Goal: Task Accomplishment & Management: Use online tool/utility

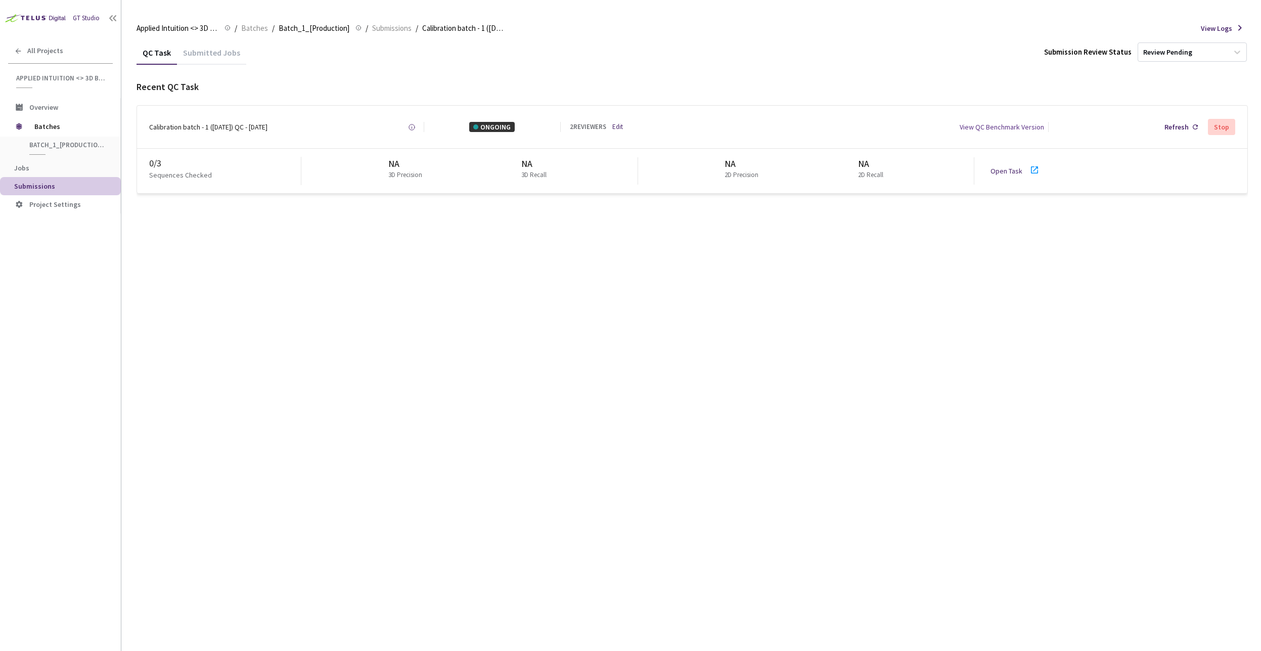
click at [622, 128] on link "Edit" at bounding box center [618, 127] width 11 height 10
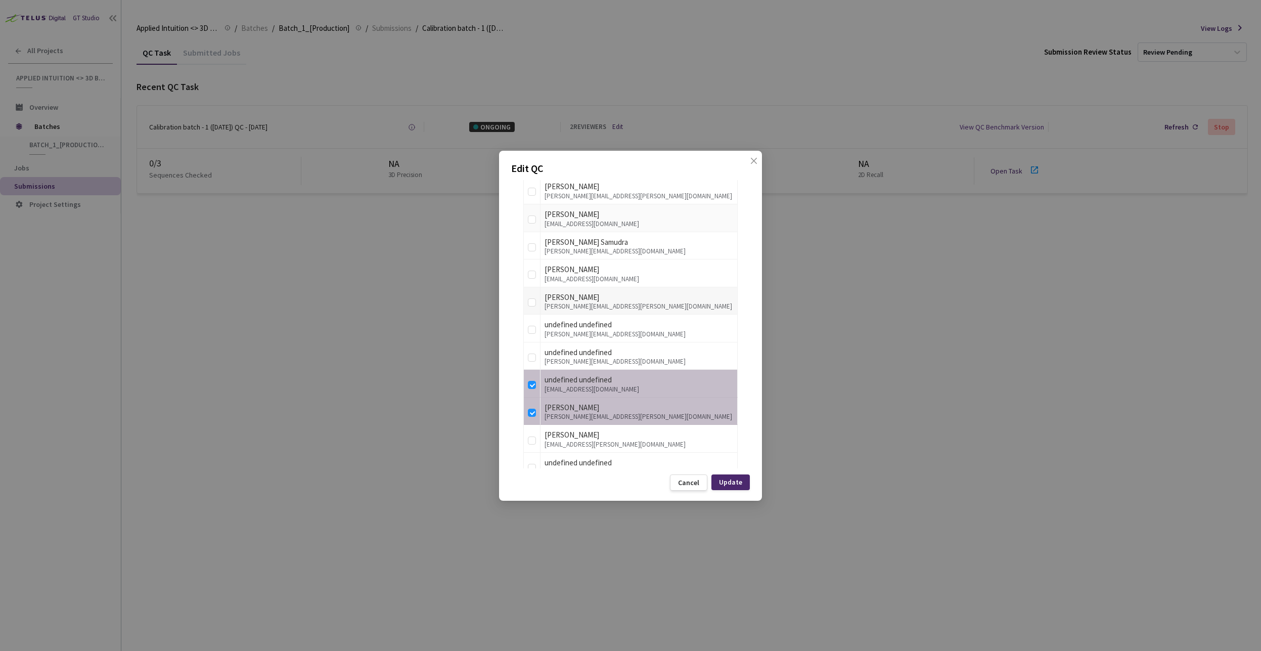
scroll to position [668, 0]
click at [751, 161] on icon "close" at bounding box center [754, 161] width 8 height 8
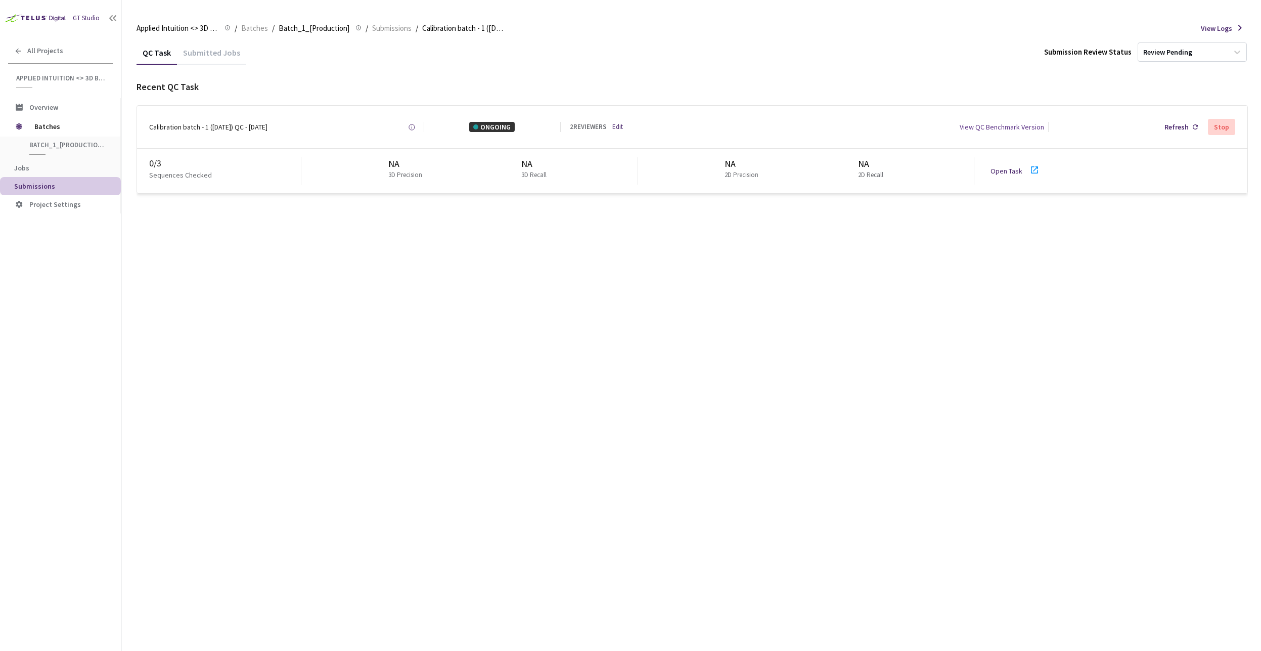
click at [464, 264] on div "QC Task Submitted Jobs Submission Review Status Review Pending Recent QC Task C…" at bounding box center [693, 345] width 1112 height 610
click at [216, 53] on div "Submitted Jobs" at bounding box center [211, 56] width 69 height 17
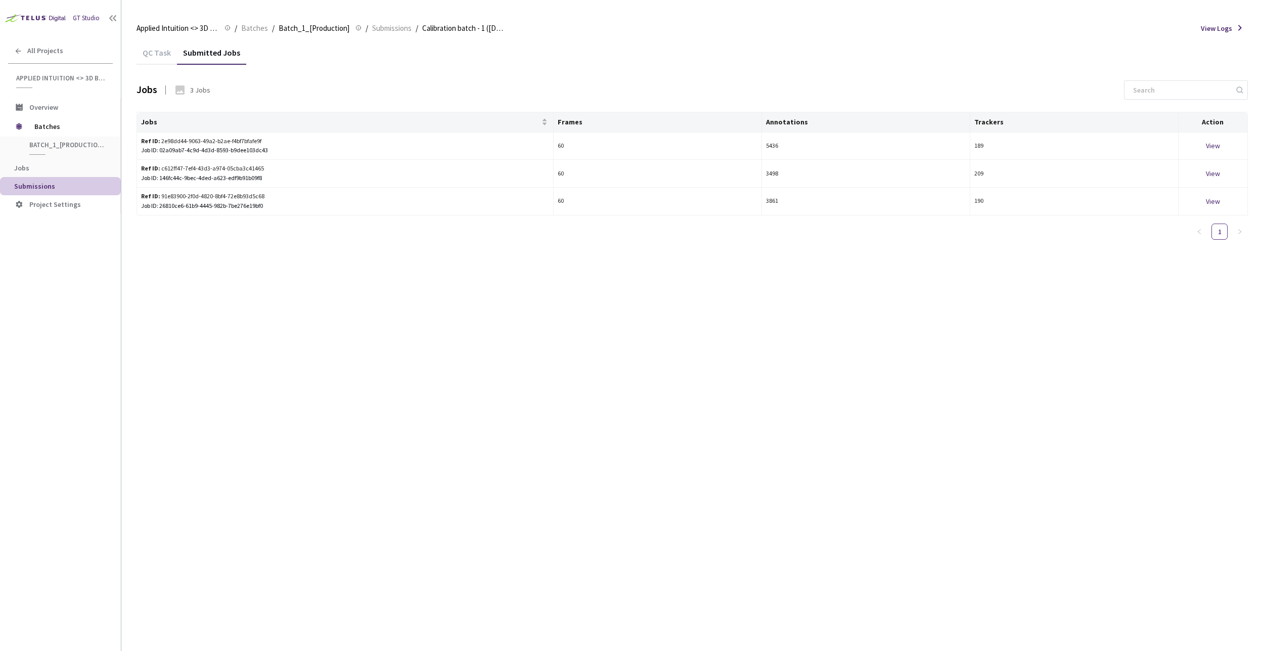
click at [147, 60] on div "QC Task" at bounding box center [157, 56] width 40 height 17
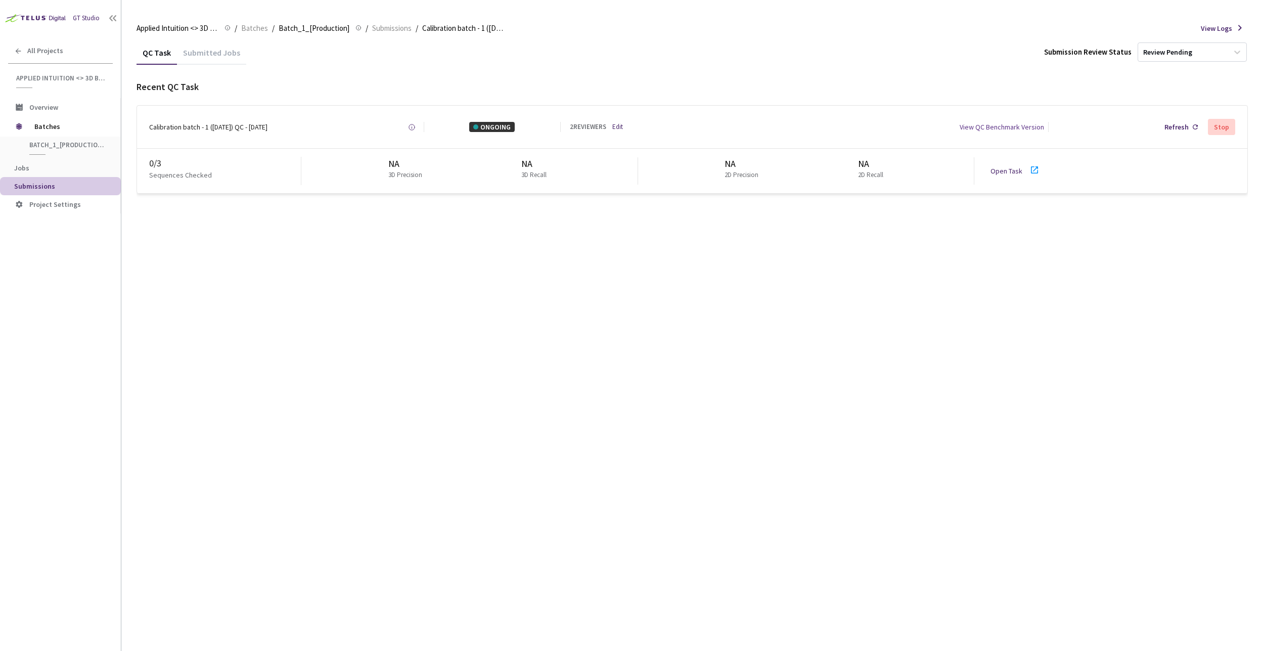
click at [1032, 169] on icon at bounding box center [1035, 170] width 12 height 12
click at [558, 231] on div "QC Task Submitted Jobs Submission Review Status Review Pending Recent QC Task C…" at bounding box center [693, 345] width 1112 height 610
click at [201, 58] on div "Submitted Jobs" at bounding box center [211, 56] width 69 height 17
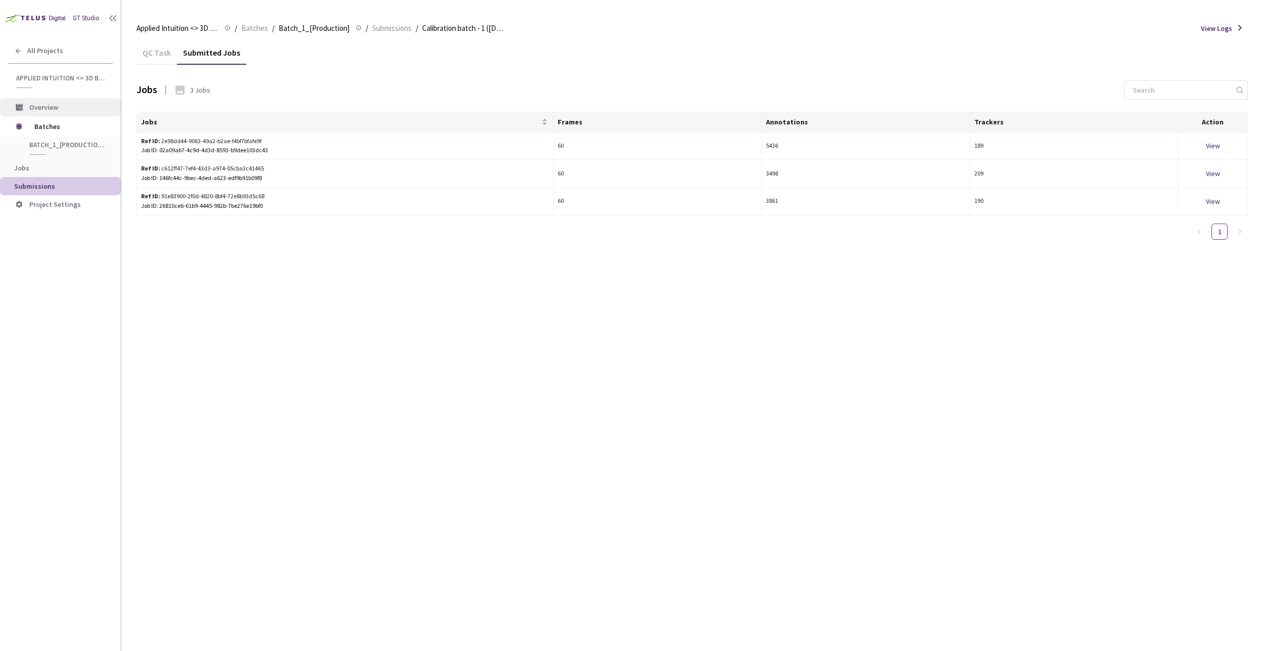
click at [38, 102] on li "Overview" at bounding box center [60, 107] width 121 height 18
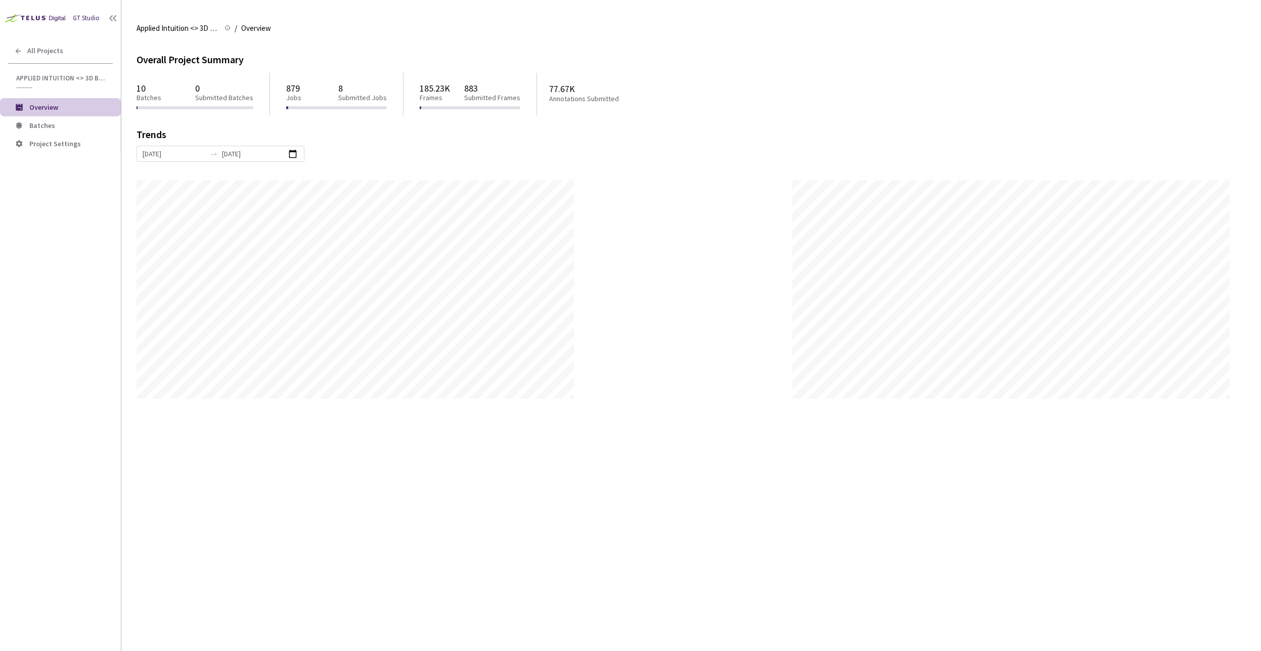
scroll to position [651, 1261]
click at [799, 474] on div "Overall Project Summary 10 Batches 0 Submitted Batches 879 Jobs 8 Submitted Job…" at bounding box center [692, 345] width 1110 height 610
click at [70, 128] on span "Batches" at bounding box center [70, 125] width 83 height 9
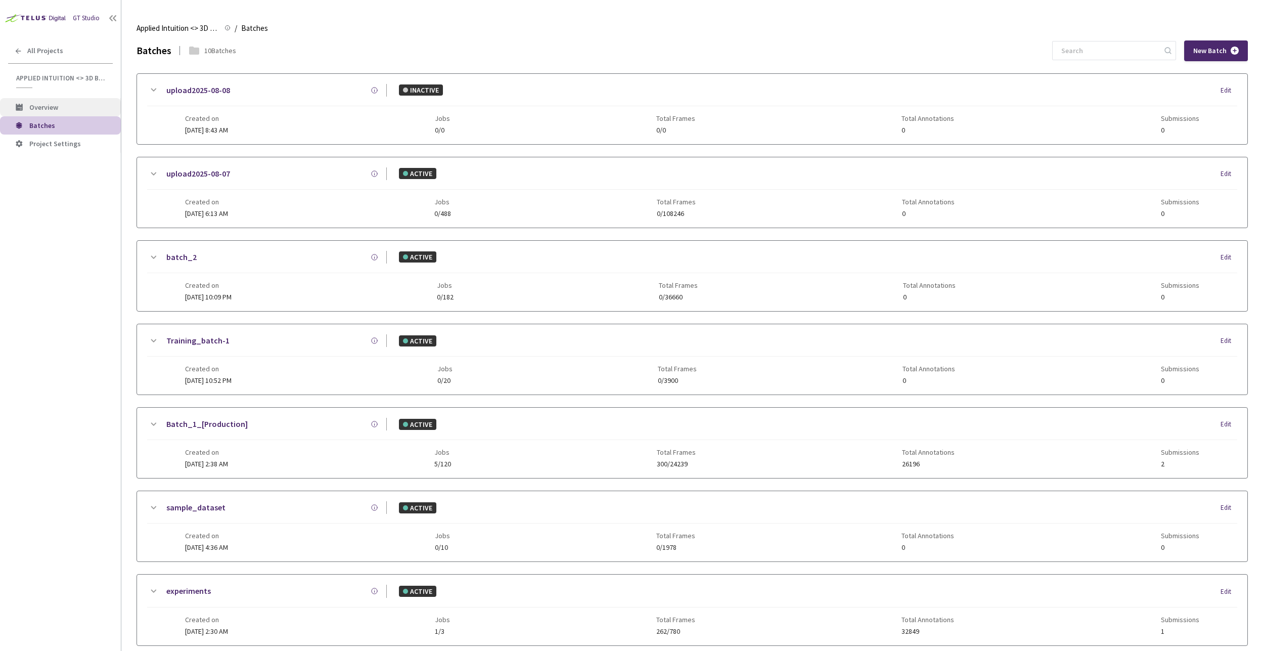
click at [46, 113] on li "Overview" at bounding box center [60, 107] width 121 height 18
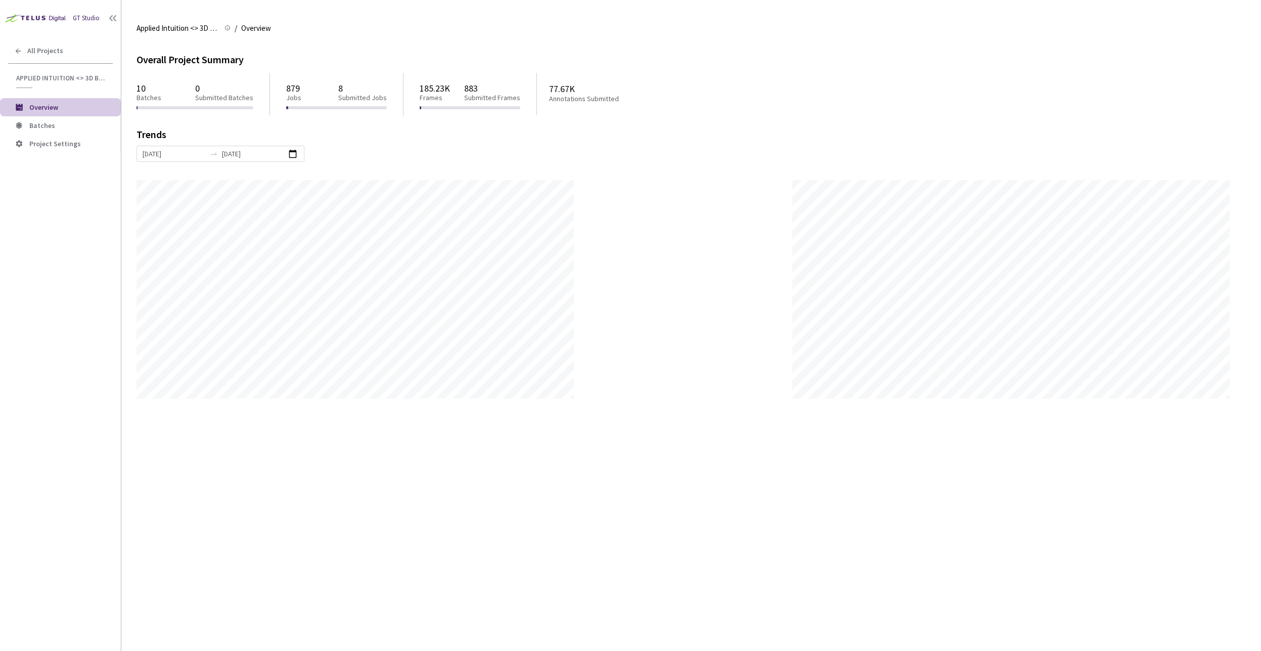
scroll to position [651, 1261]
click at [34, 50] on span "All Projects" at bounding box center [45, 51] width 36 height 9
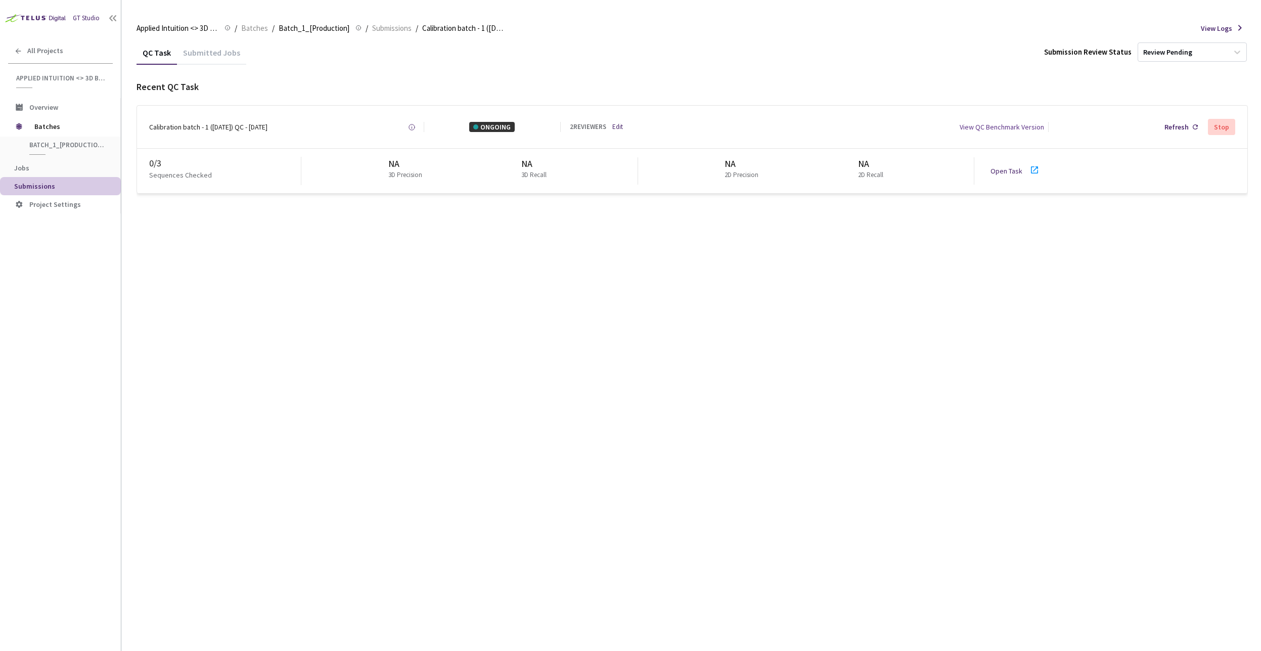
click at [1031, 171] on icon at bounding box center [1034, 169] width 7 height 7
click at [549, 74] on div "QC Task Submitted Jobs Submission Review Status Review Pending Recent QC Task C…" at bounding box center [693, 116] width 1112 height 153
click at [317, 28] on span "Batch_1_[Production]" at bounding box center [314, 28] width 71 height 12
click at [48, 109] on span "Overview" at bounding box center [43, 107] width 29 height 9
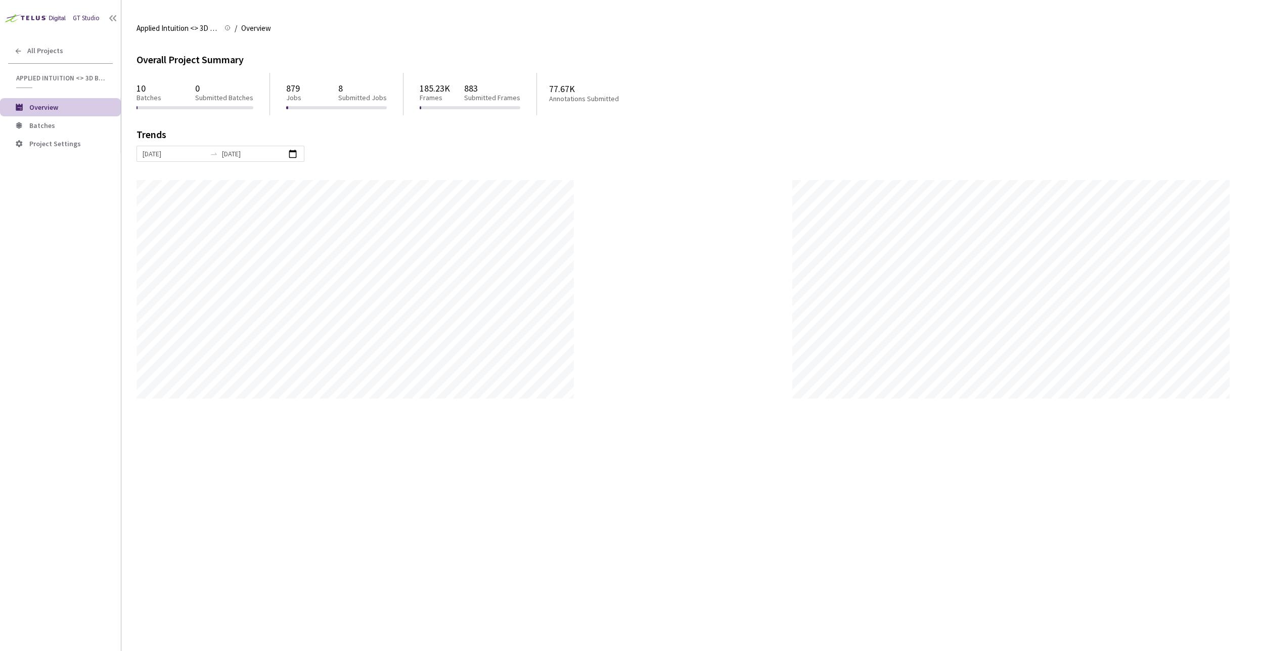
scroll to position [651, 1261]
click at [36, 125] on span "Batches" at bounding box center [42, 125] width 26 height 9
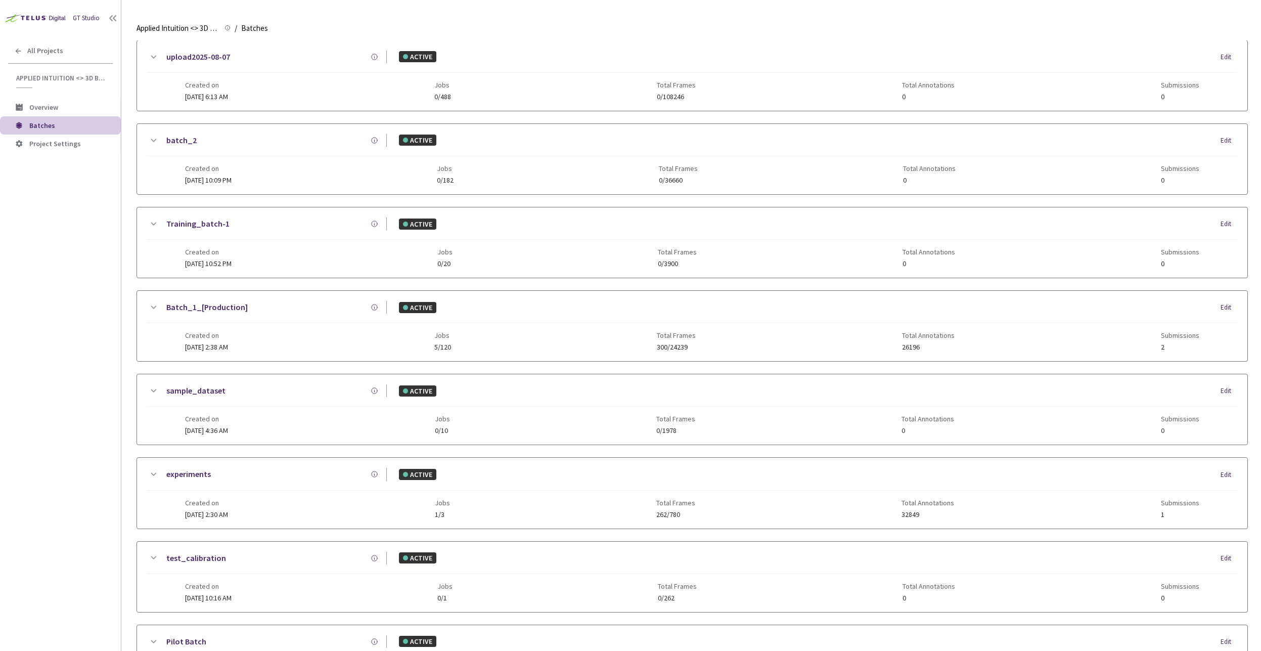
scroll to position [121, 0]
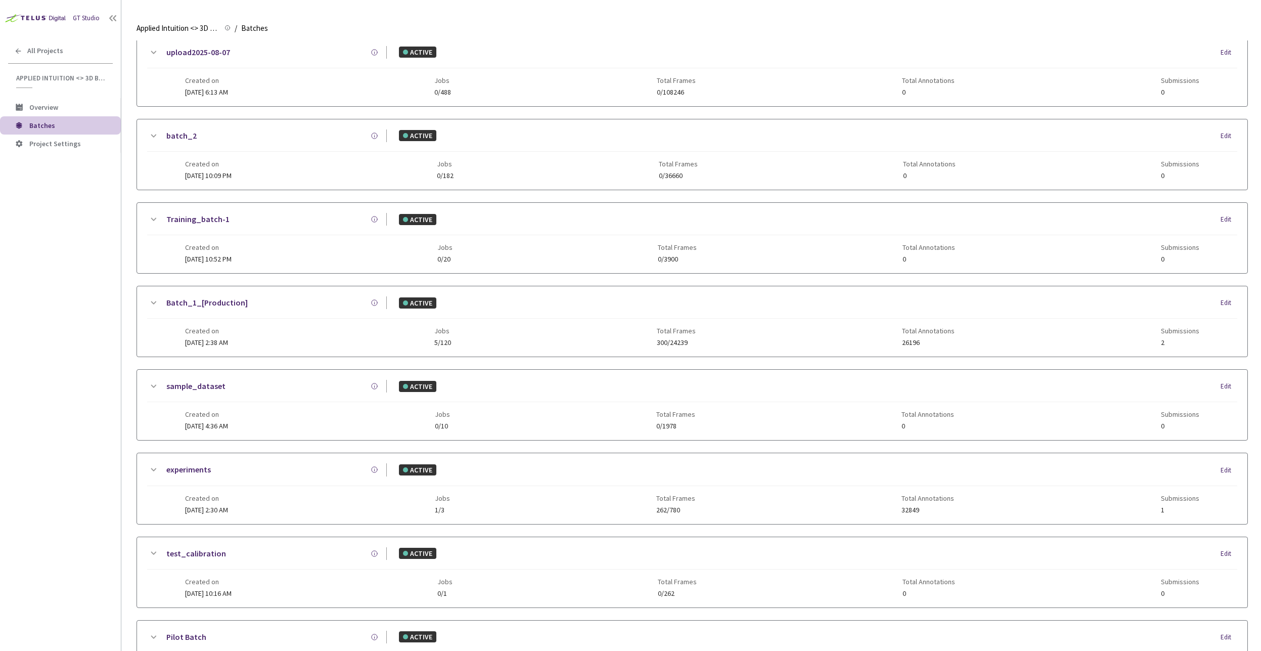
click at [1229, 303] on div "Edit" at bounding box center [1229, 303] width 17 height 10
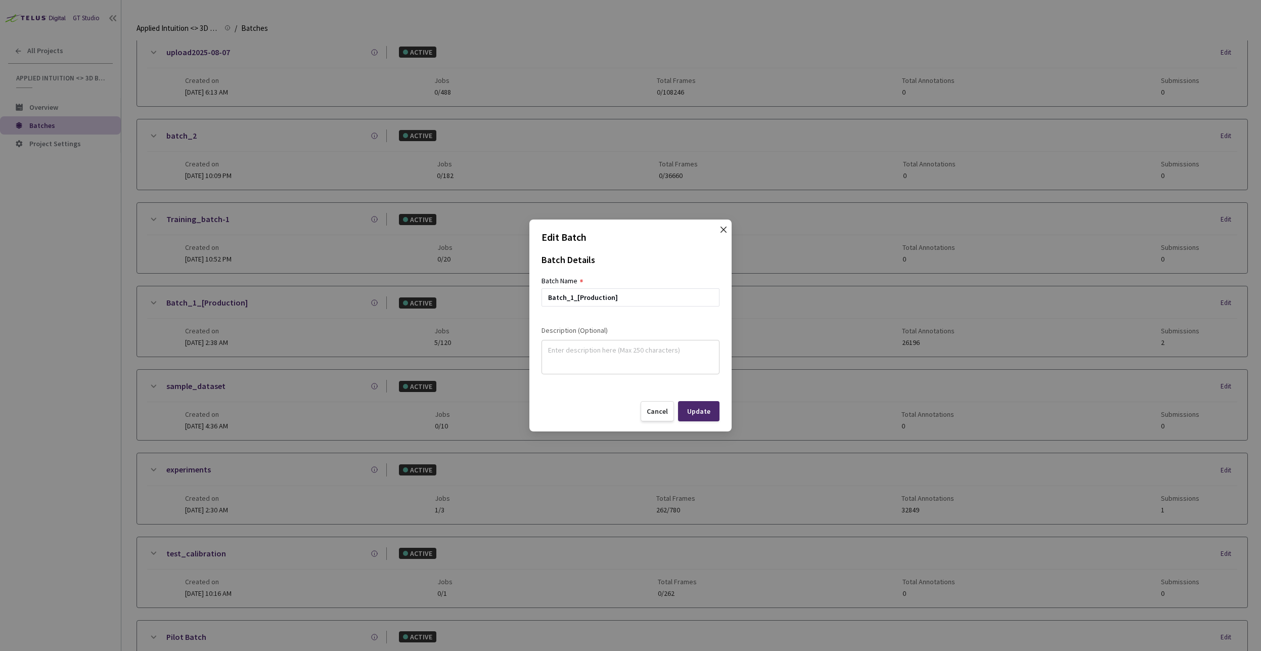
click at [726, 231] on icon "close" at bounding box center [724, 230] width 8 height 8
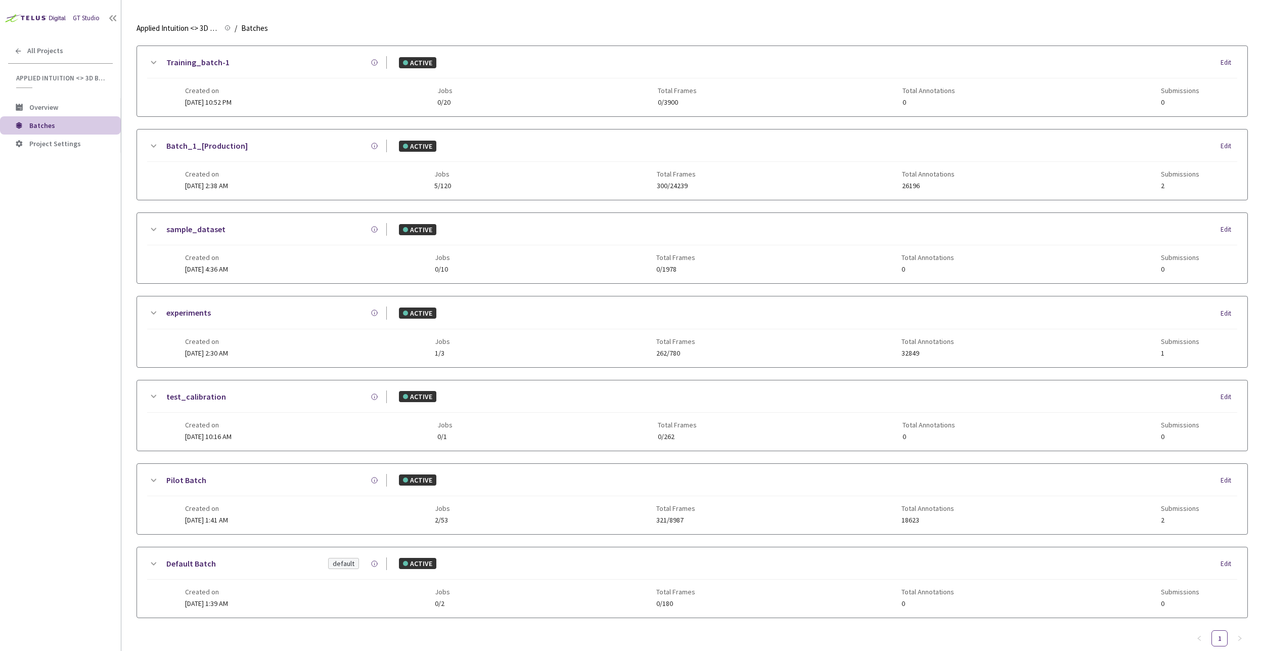
scroll to position [297, 0]
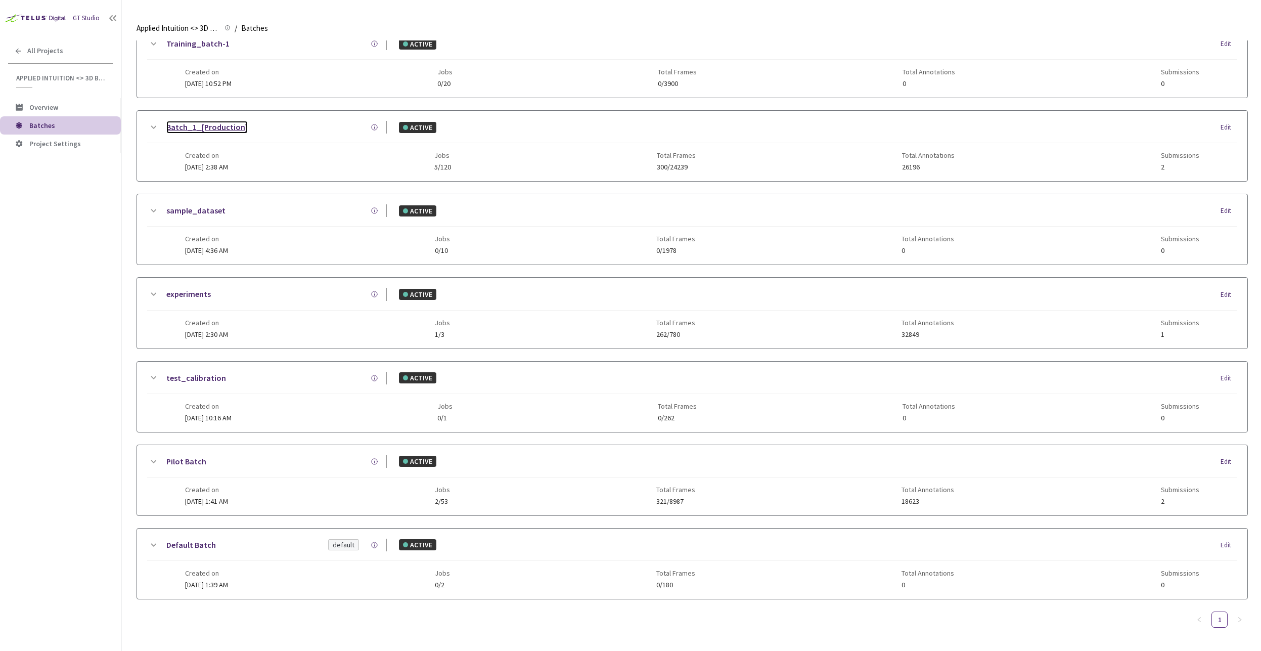
click at [203, 129] on link "Batch_1_[Production]" at bounding box center [206, 127] width 81 height 13
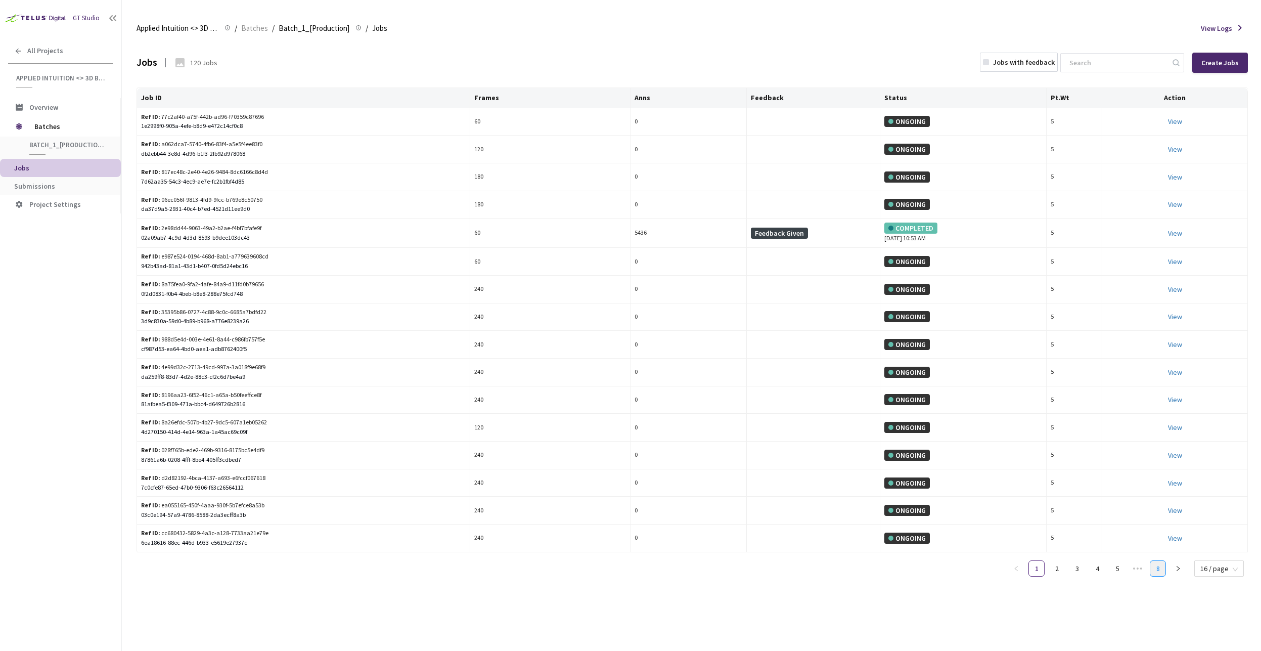
click at [1166, 571] on link "8" at bounding box center [1158, 568] width 15 height 15
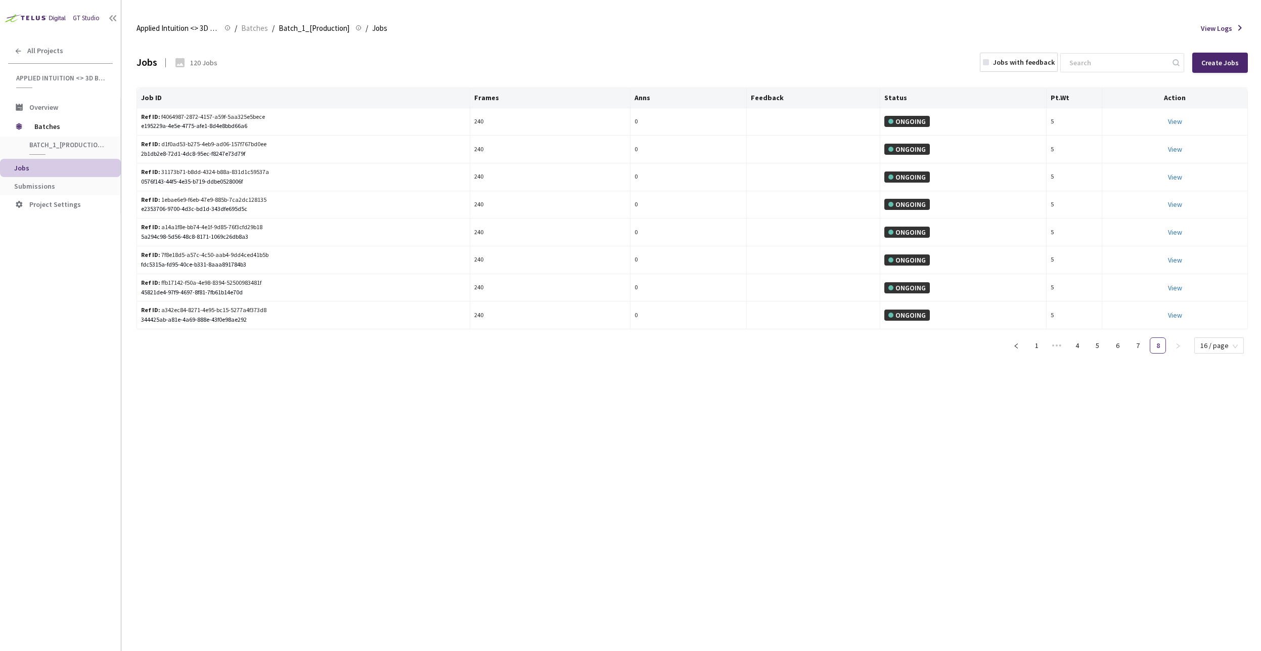
click at [907, 395] on div "Jobs 120 Jobs Jobs with feedback Create Jobs Job ID Frames Anns Feedback Status…" at bounding box center [693, 345] width 1112 height 610
click at [1142, 346] on link "7" at bounding box center [1137, 345] width 15 height 15
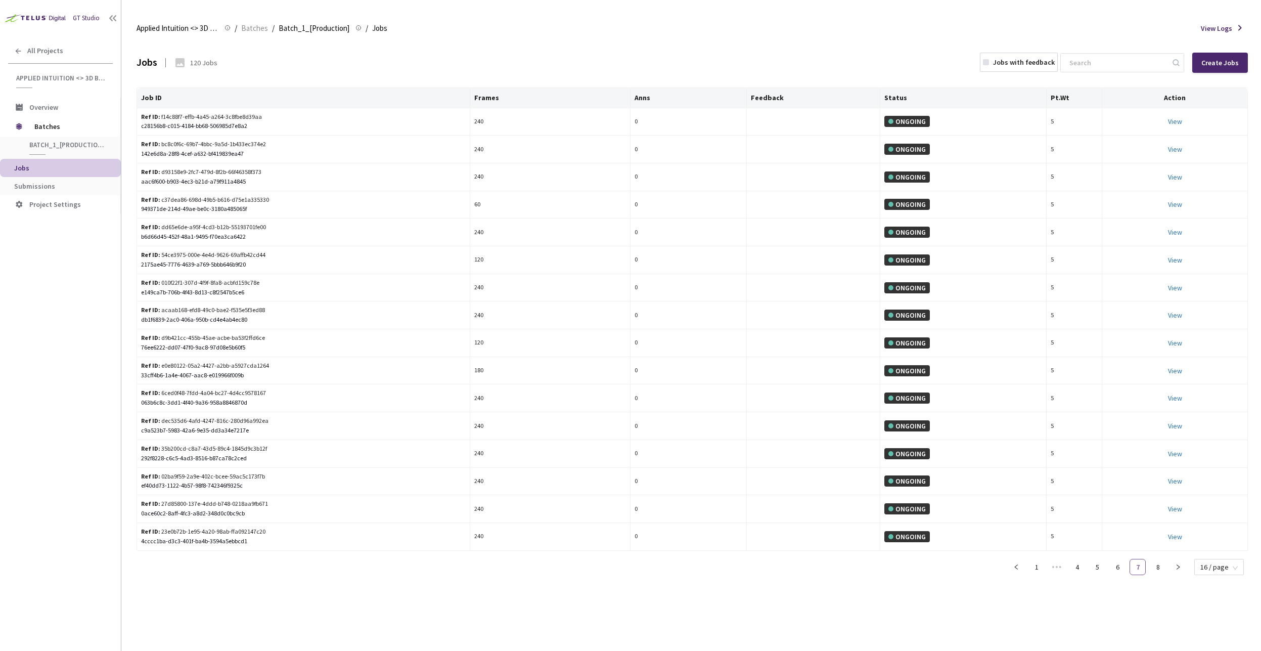
click at [1146, 569] on li "7" at bounding box center [1138, 567] width 16 height 16
click at [1123, 567] on link "6" at bounding box center [1117, 566] width 15 height 15
click at [1019, 566] on icon "left" at bounding box center [1017, 567] width 6 height 6
click at [1019, 566] on link "1" at bounding box center [1016, 568] width 15 height 15
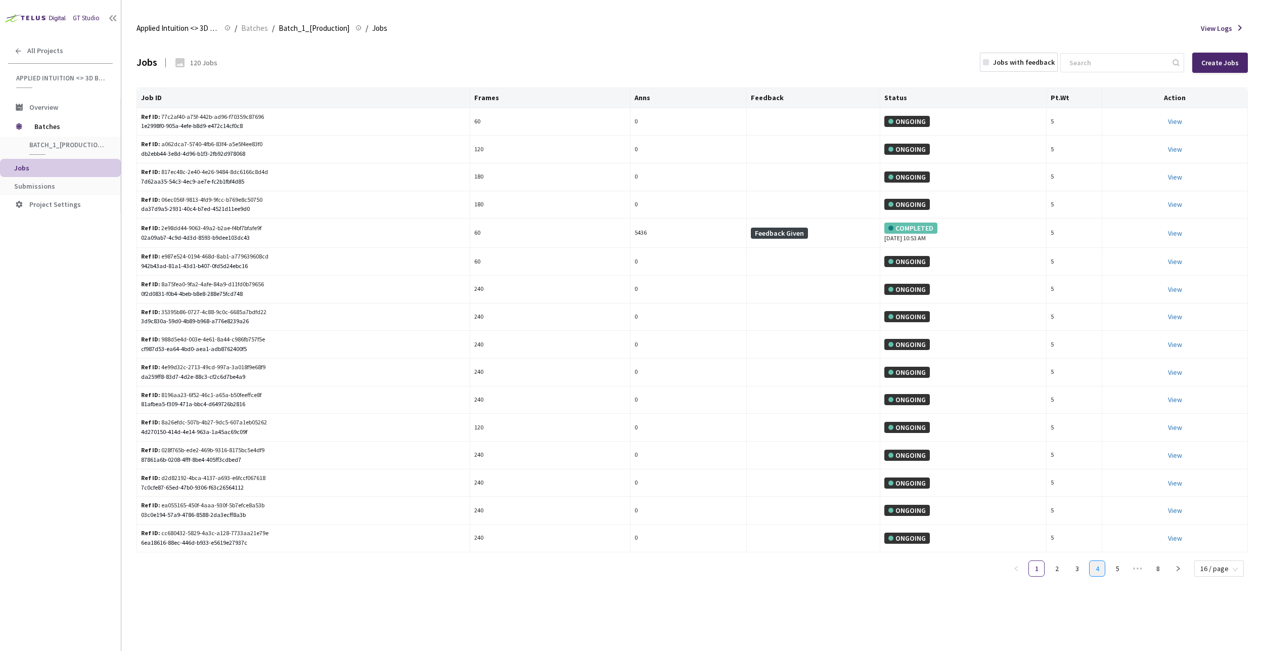
click at [1094, 574] on link "4" at bounding box center [1097, 568] width 15 height 15
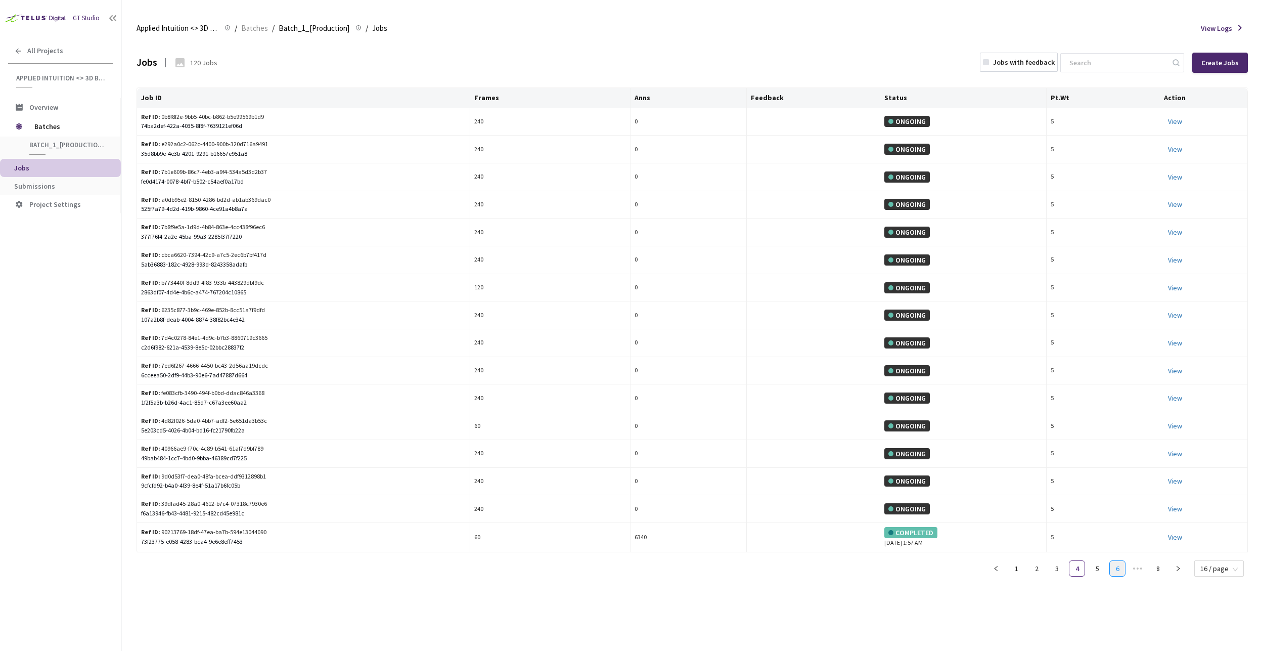
click at [1113, 570] on link "6" at bounding box center [1117, 568] width 15 height 15
click at [1043, 574] on link "1" at bounding box center [1036, 566] width 15 height 15
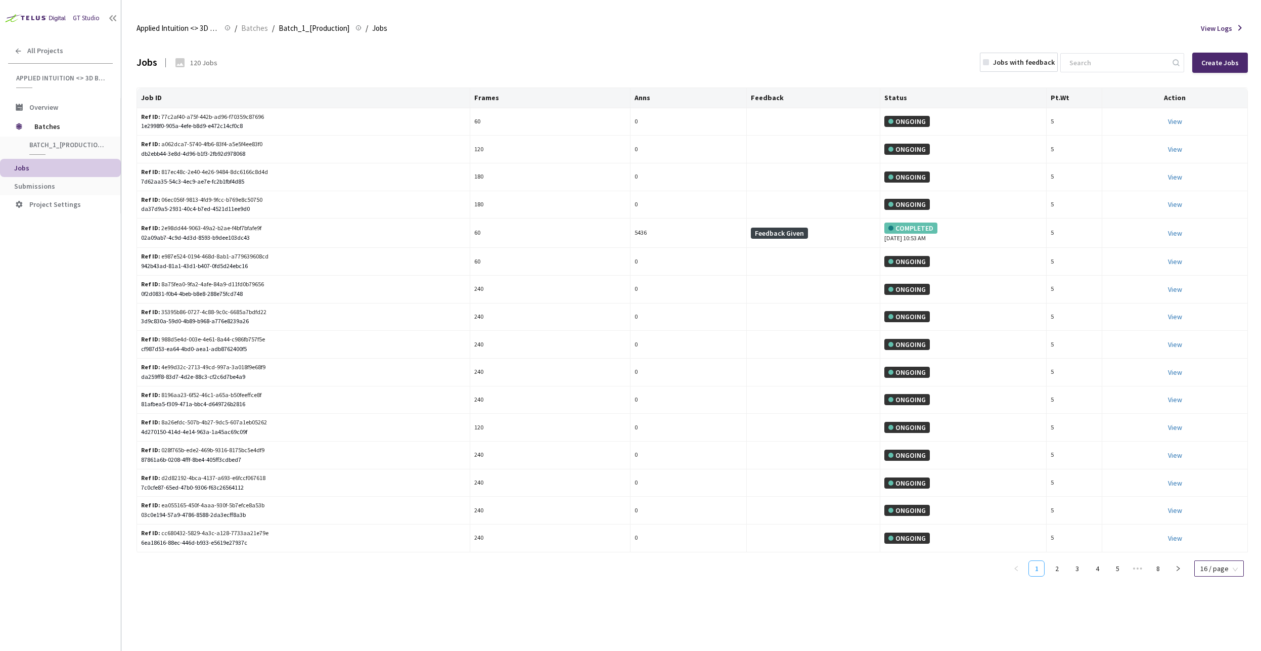
click at [1217, 570] on span "16 / page" at bounding box center [1219, 568] width 37 height 15
click at [1209, 635] on div "100 / page" at bounding box center [1219, 635] width 36 height 11
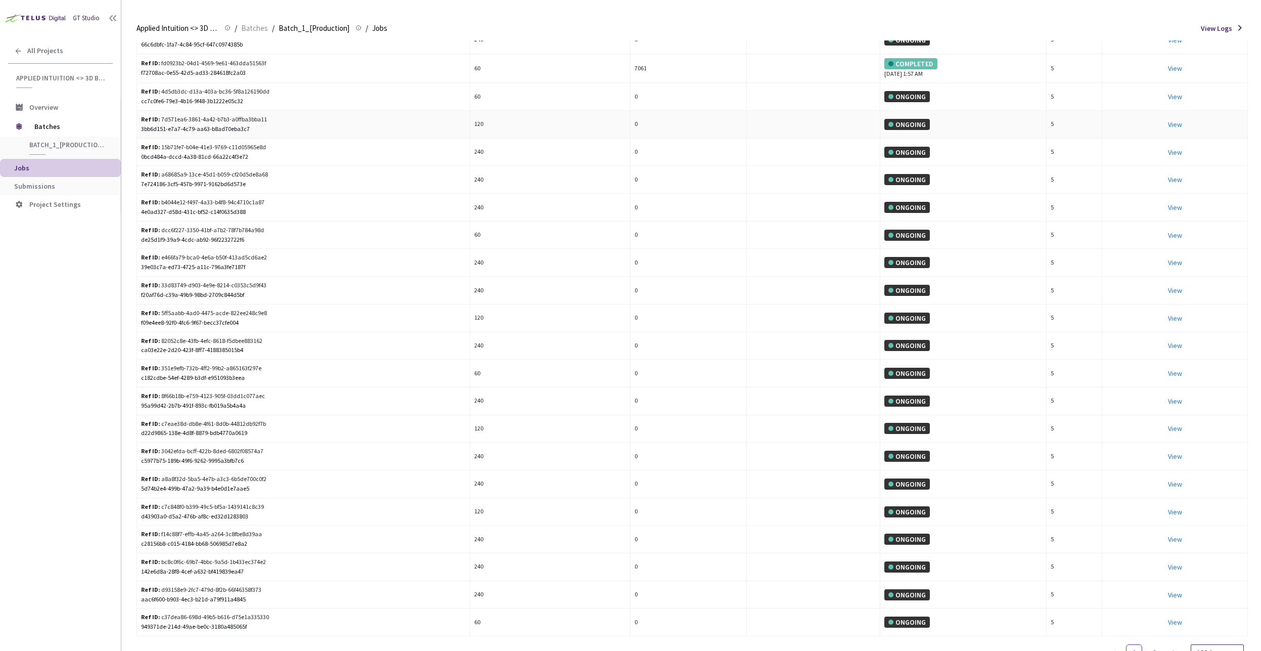
scroll to position [2263, 0]
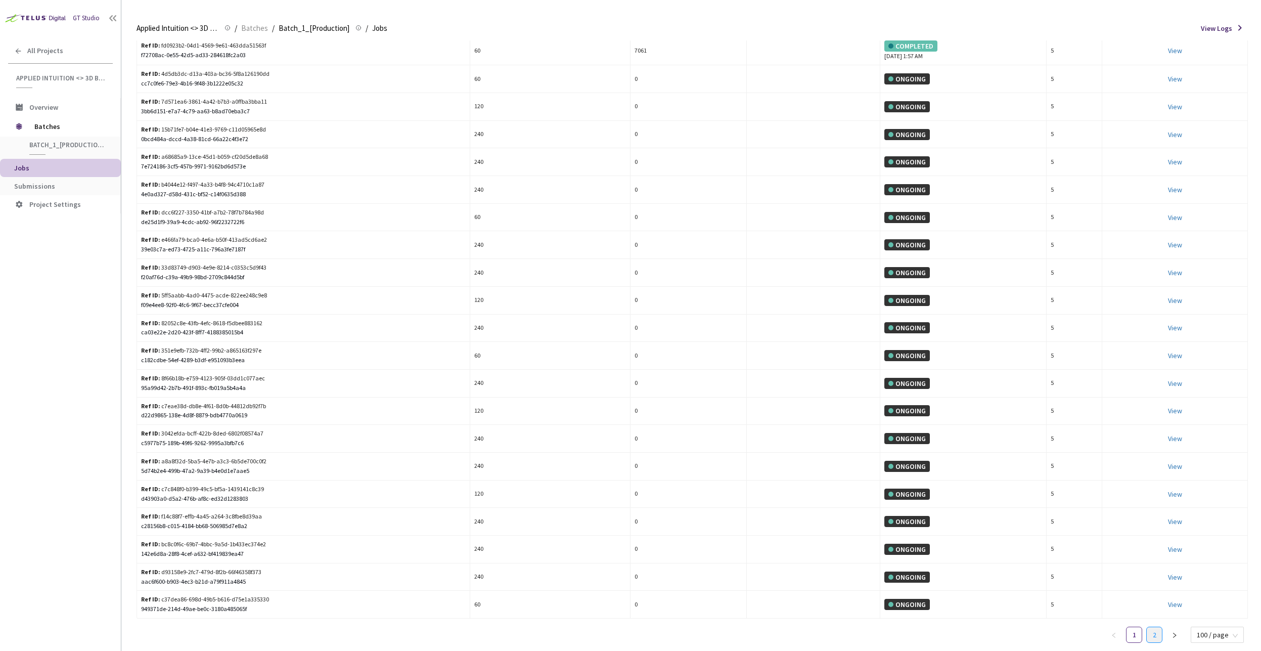
click at [1162, 636] on link "2" at bounding box center [1154, 634] width 15 height 15
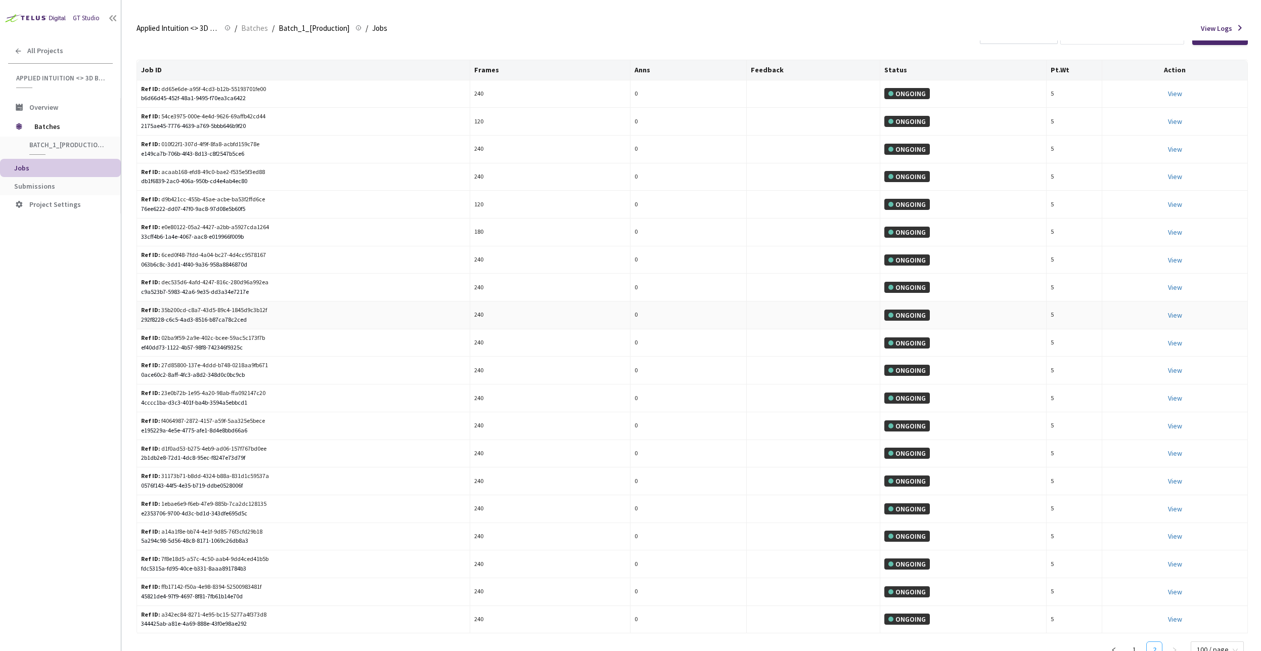
scroll to position [42, 0]
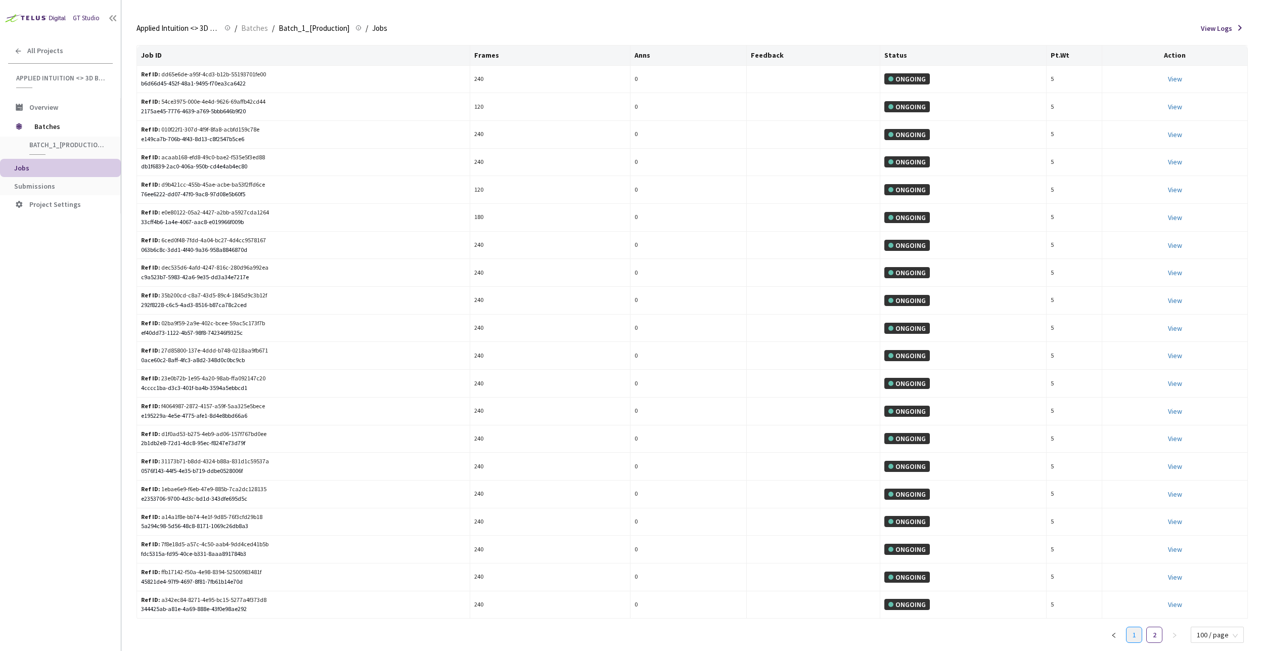
click at [1132, 640] on link "1" at bounding box center [1134, 634] width 15 height 15
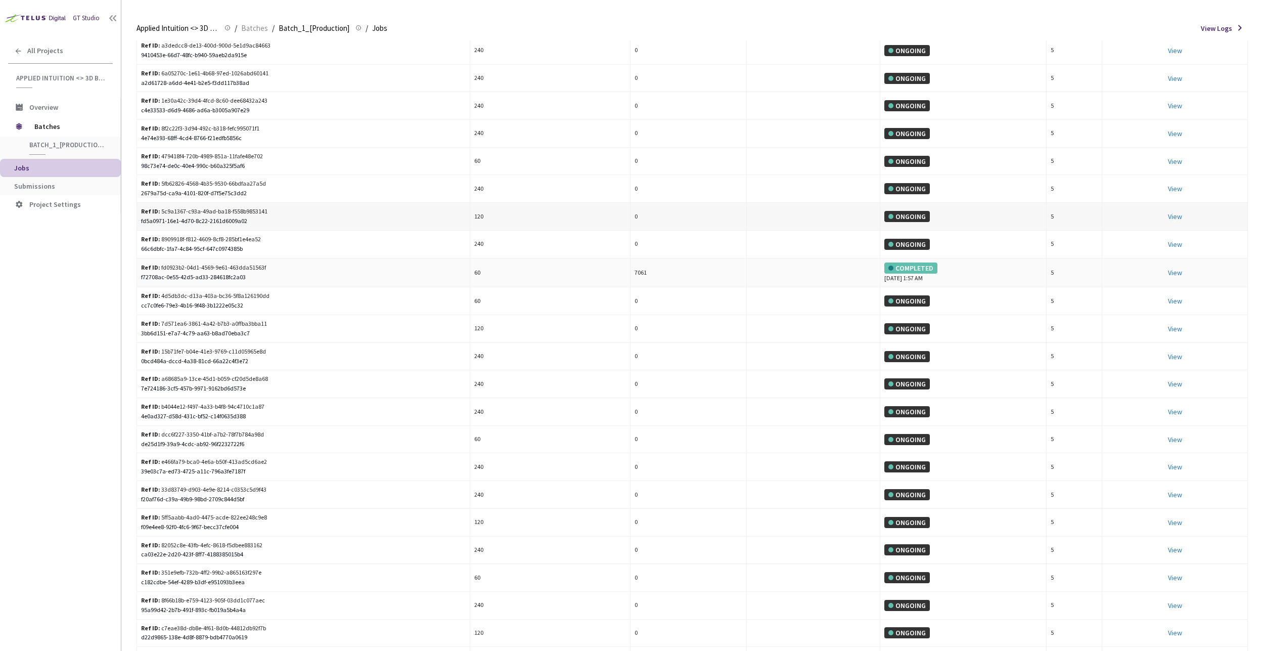
scroll to position [2021, 0]
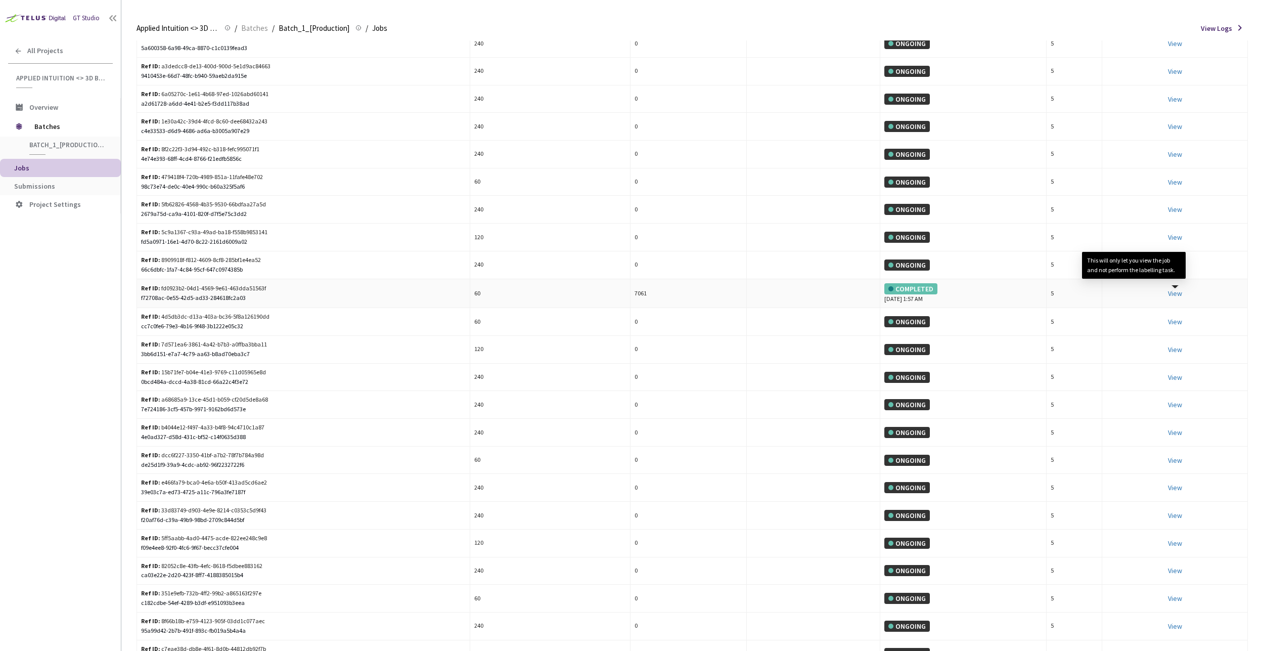
drag, startPoint x: 1177, startPoint y: 293, endPoint x: 1123, endPoint y: 285, distance: 55.2
click at [1123, 285] on td "View This will only let you view the job and not perform the labelling task." at bounding box center [1176, 293] width 146 height 29
click at [1170, 293] on link "View This will only let you view the job and not perform the labelling task." at bounding box center [1175, 293] width 14 height 9
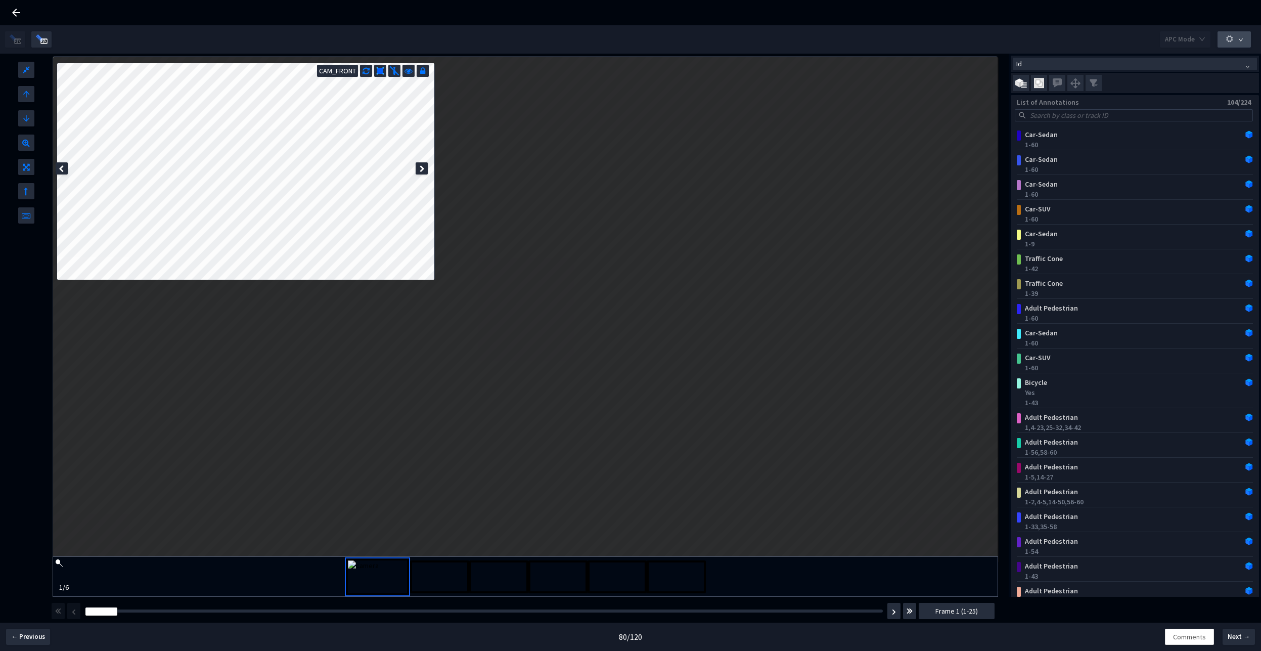
click at [1229, 46] on span "button" at bounding box center [1230, 40] width 9 height 12
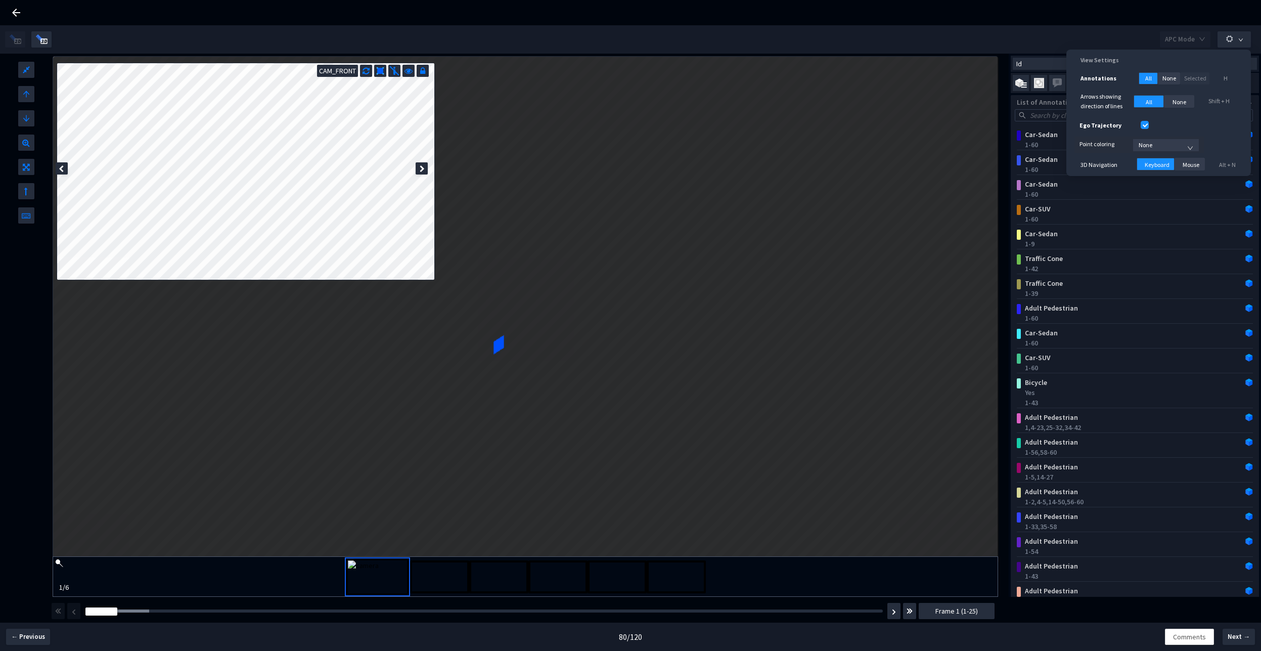
click at [979, 26] on div "APC Mode" at bounding box center [630, 39] width 1251 height 28
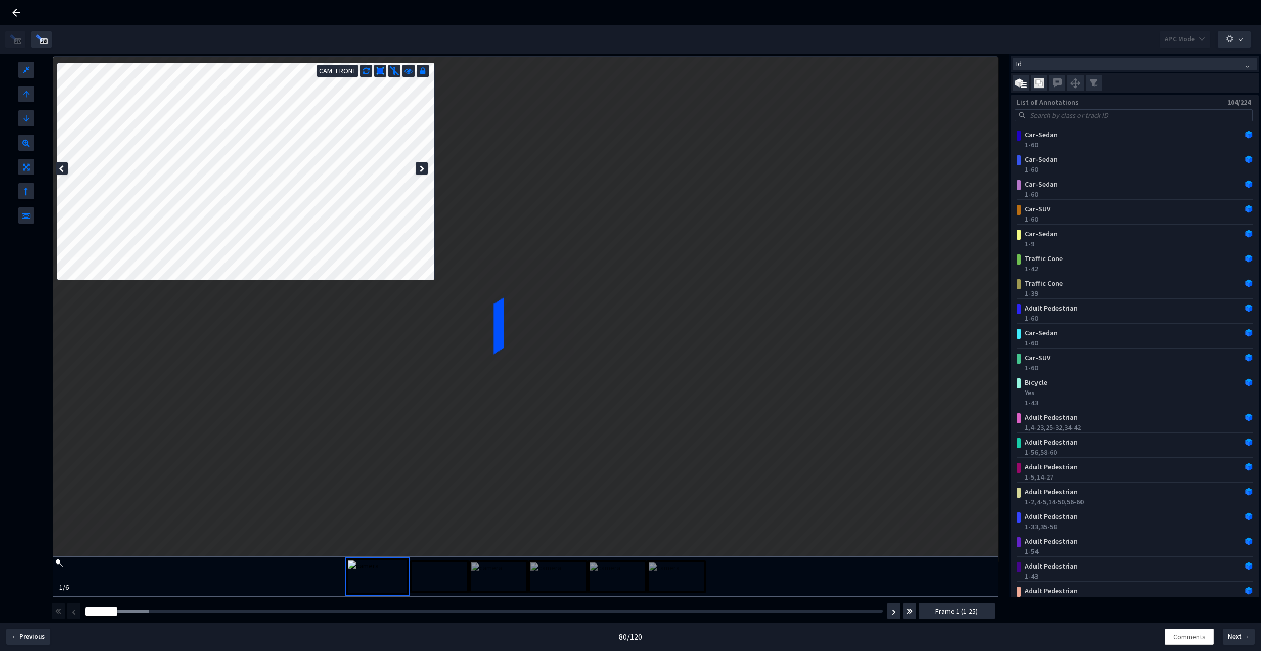
click at [30, 293] on div at bounding box center [26, 325] width 53 height 543
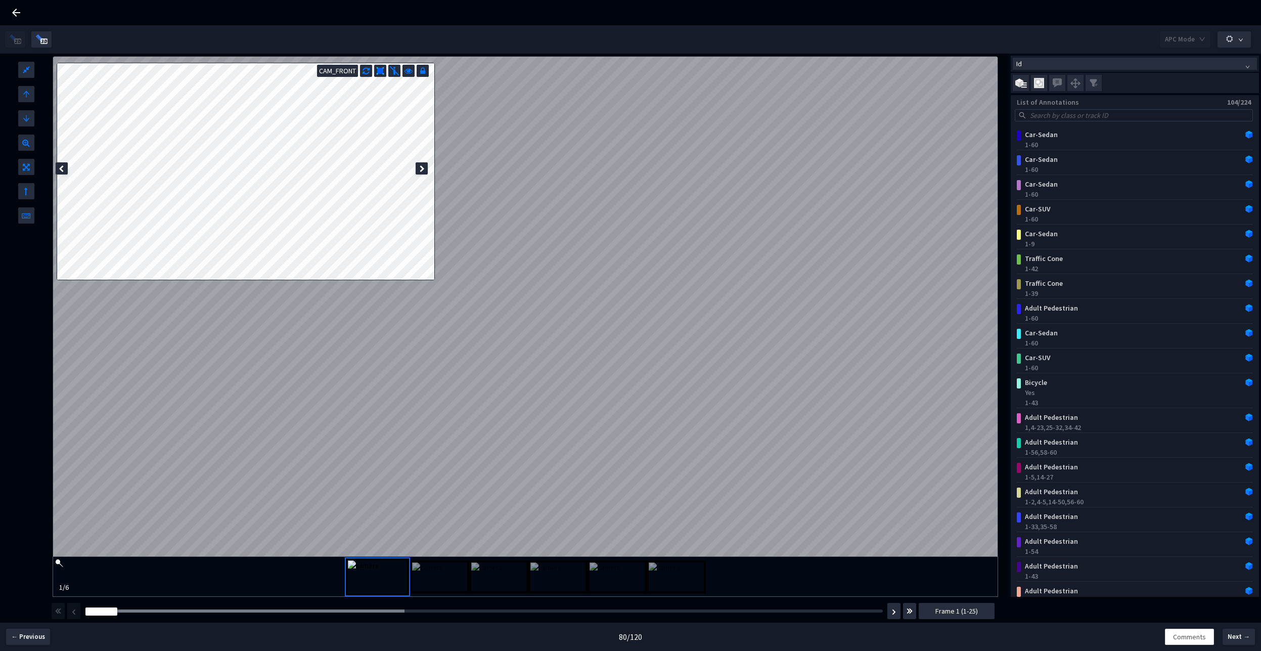
click at [1089, 29] on div "APC Mode" at bounding box center [630, 39] width 1251 height 28
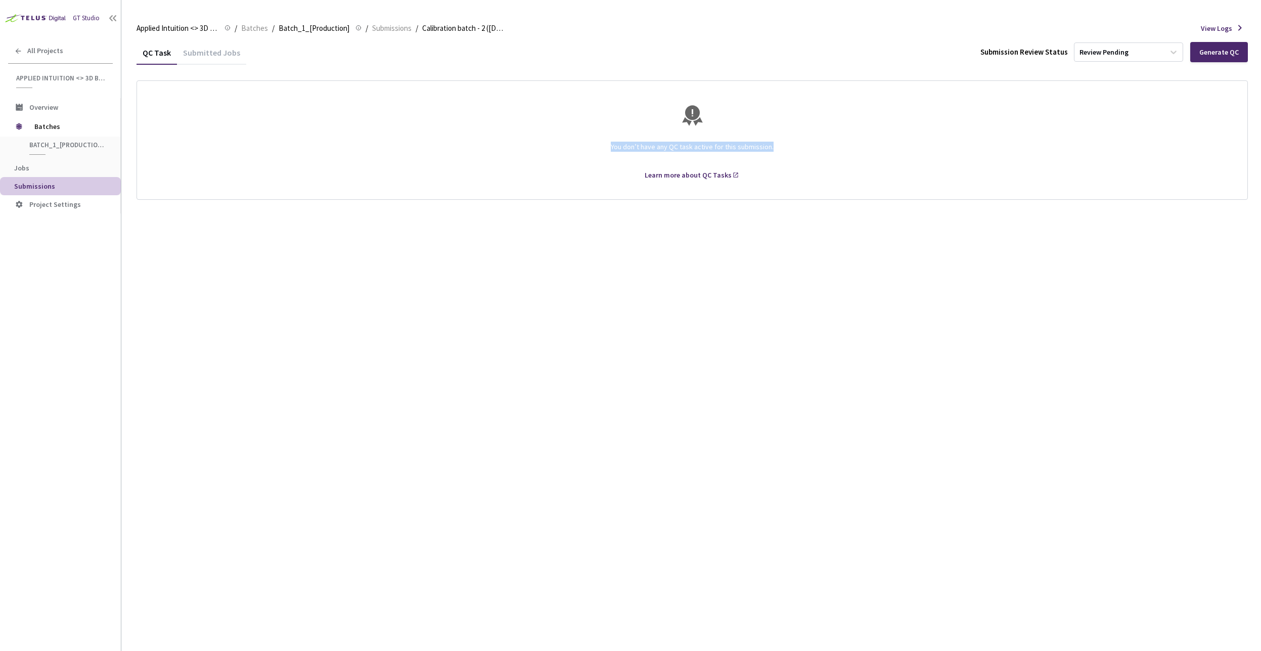
drag, startPoint x: 612, startPoint y: 143, endPoint x: 774, endPoint y: 151, distance: 162.1
click at [774, 151] on div "You don’t have any QC task active for this submission." at bounding box center [692, 152] width 1086 height 36
click at [908, 229] on div "QC Task Submitted Jobs Submission Review Status Review Pending Generate QC You …" at bounding box center [693, 345] width 1112 height 610
click at [1214, 58] on div "Generate QC" at bounding box center [1220, 52] width 58 height 20
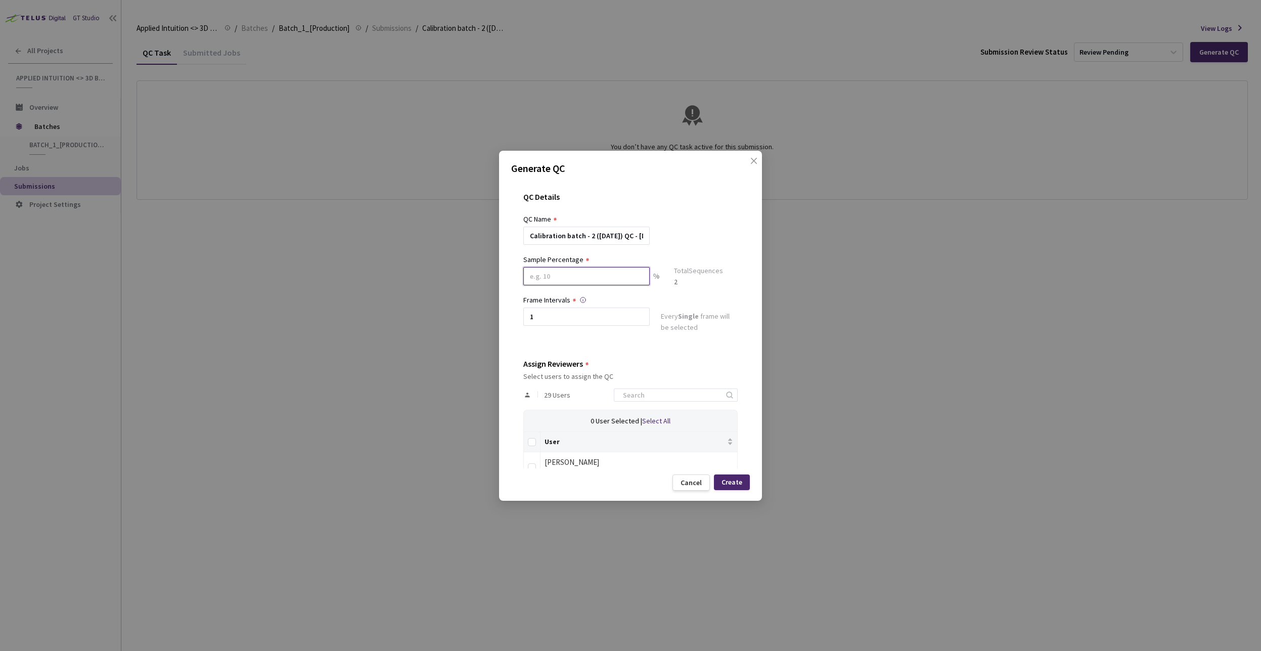
click at [543, 277] on input at bounding box center [586, 276] width 126 height 18
type input "100"
click at [600, 348] on div "QC Details QC Name Calibration batch - 2 (27-8-25) QC - 02 Sep, 2025 Sample Per…" at bounding box center [630, 324] width 239 height 288
click at [731, 483] on div "Create" at bounding box center [732, 482] width 21 height 8
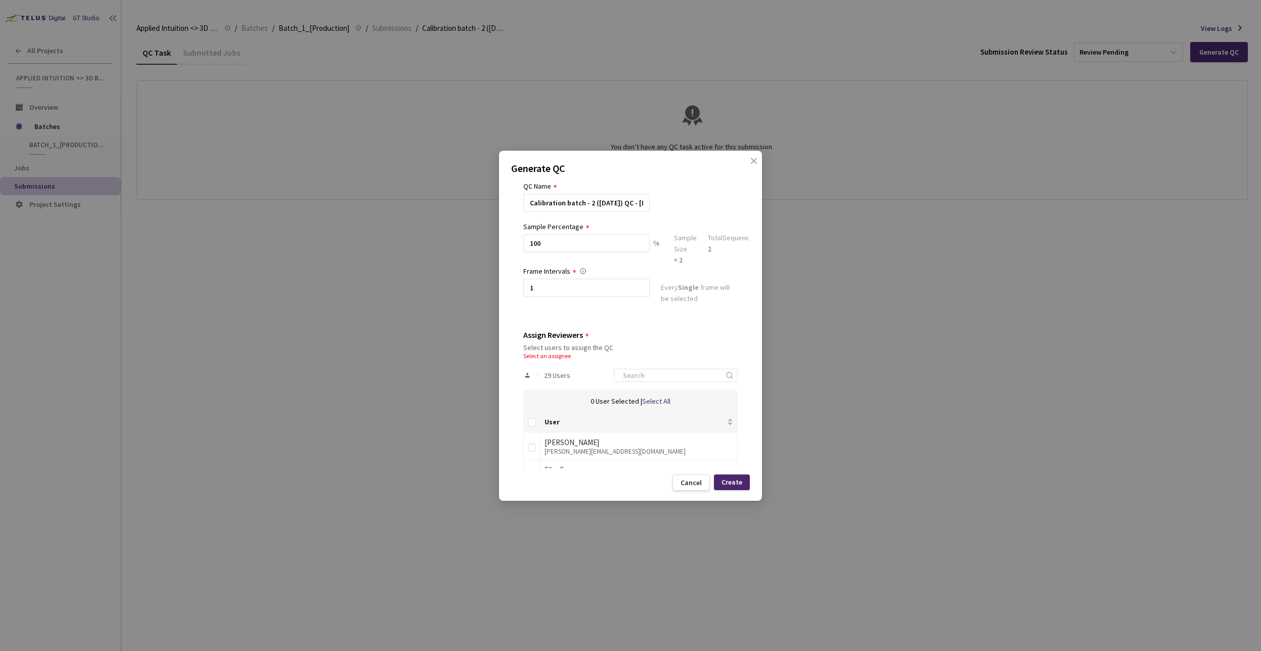
scroll to position [61, 0]
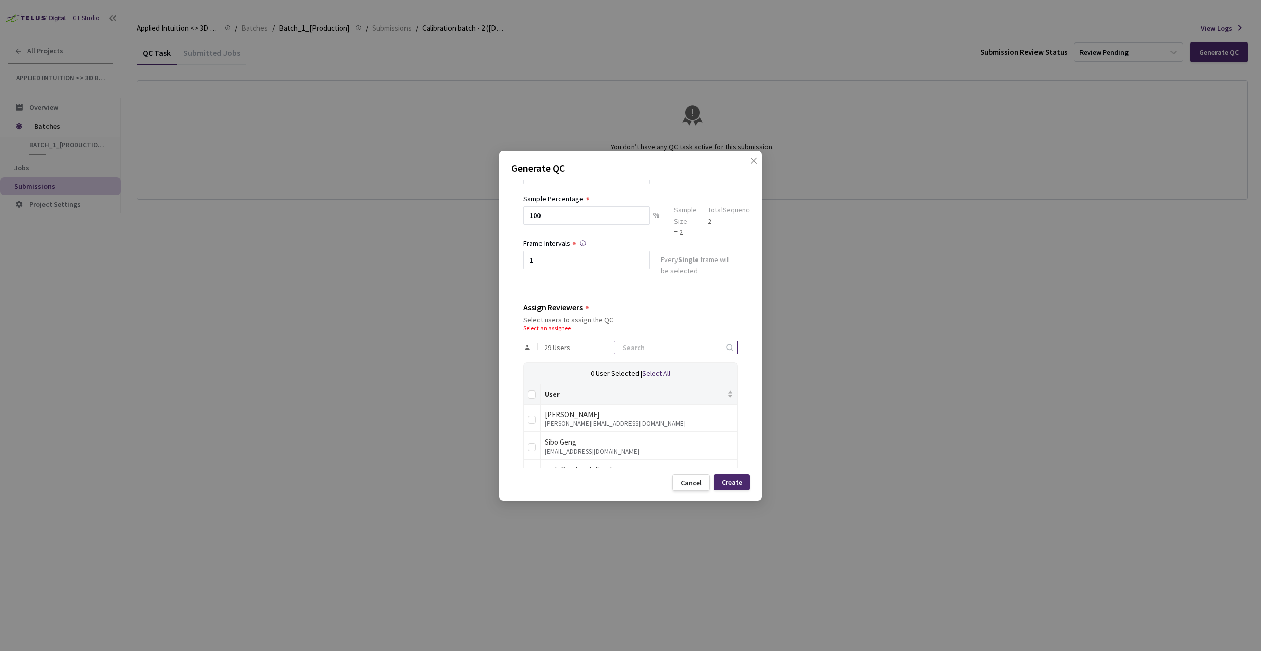
click at [632, 354] on div at bounding box center [676, 347] width 124 height 13
click at [634, 347] on input at bounding box center [671, 347] width 108 height 12
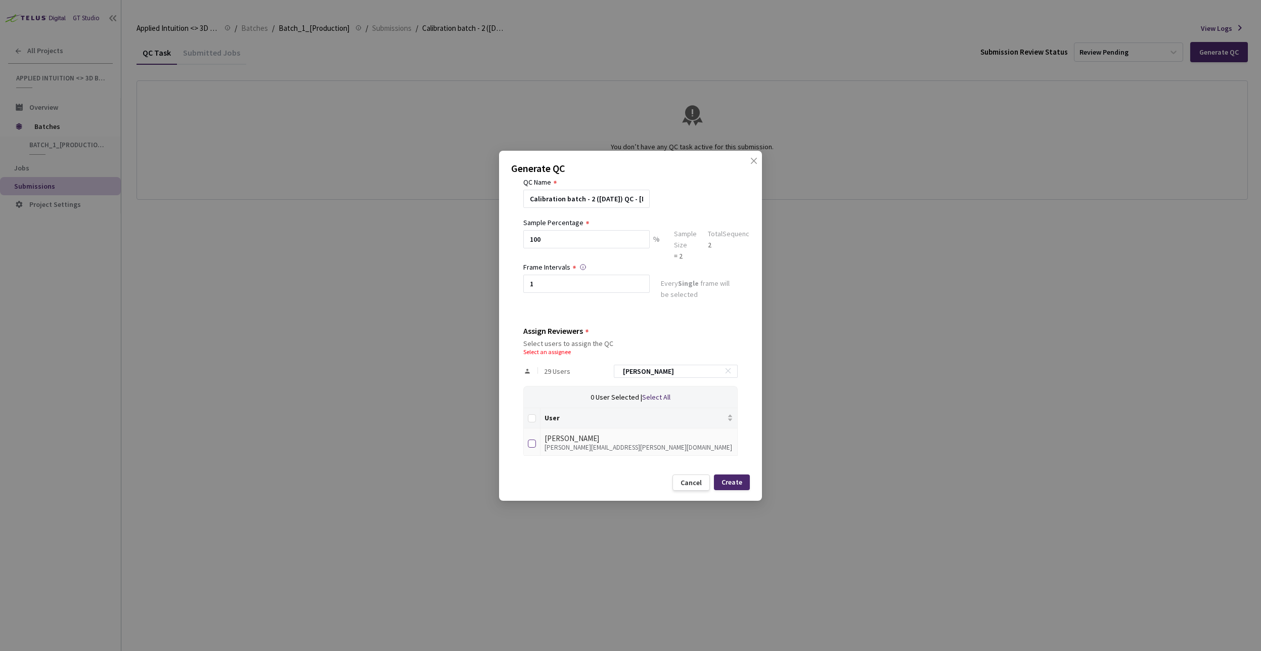
type input "adriel"
click at [533, 446] on input "checkbox" at bounding box center [532, 444] width 8 height 8
checkbox input "true"
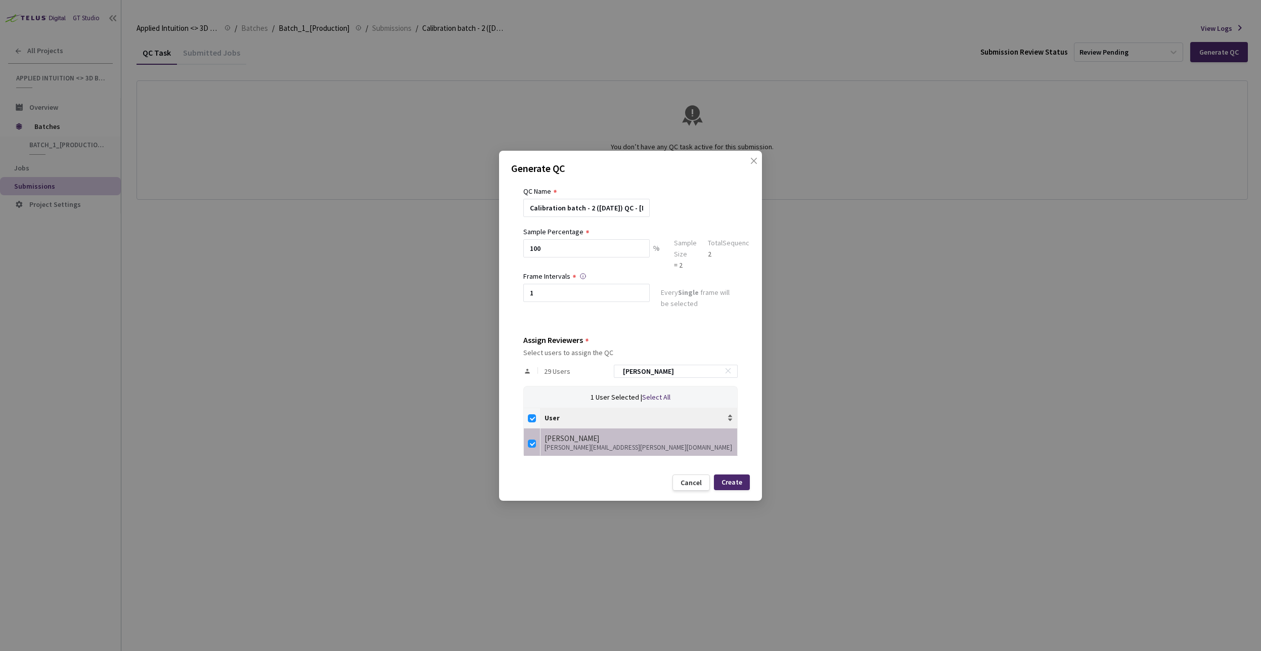
scroll to position [27, 0]
click at [729, 483] on div "Create" at bounding box center [732, 482] width 21 height 8
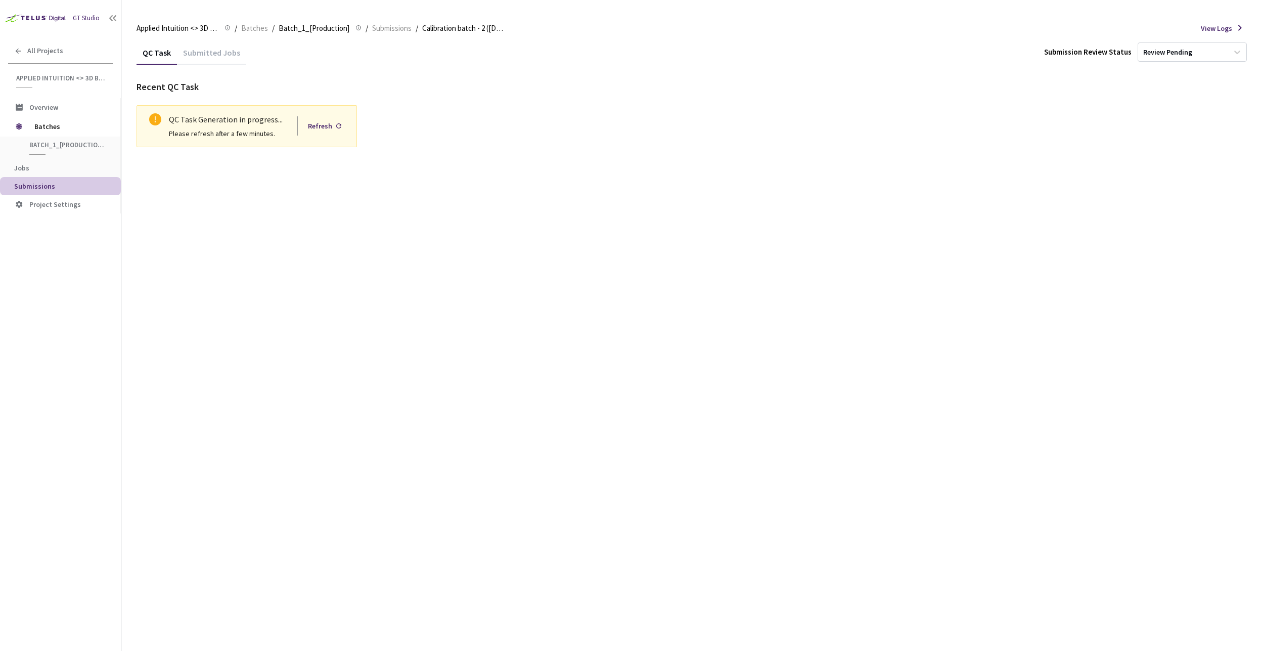
click at [692, 227] on div "QC Task Submitted Jobs Submission Review Status Review Pending Recent QC Task Q…" at bounding box center [693, 345] width 1112 height 610
click at [254, 199] on div "QC Task Submitted Jobs Submission Review Status Review Pending Recent QC Task Q…" at bounding box center [693, 345] width 1112 height 610
click at [322, 217] on div "QC Task Submitted Jobs Submission Review Status Review Pending Recent QC Task Q…" at bounding box center [693, 345] width 1112 height 610
click at [627, 200] on div "QC Task Submitted Jobs Submission Review Status Review Pending Recent QC Task Q…" at bounding box center [693, 345] width 1112 height 610
click at [541, 227] on div "QC Task Submitted Jobs Submission Review Status Review Pending Recent QC Task Q…" at bounding box center [693, 345] width 1112 height 610
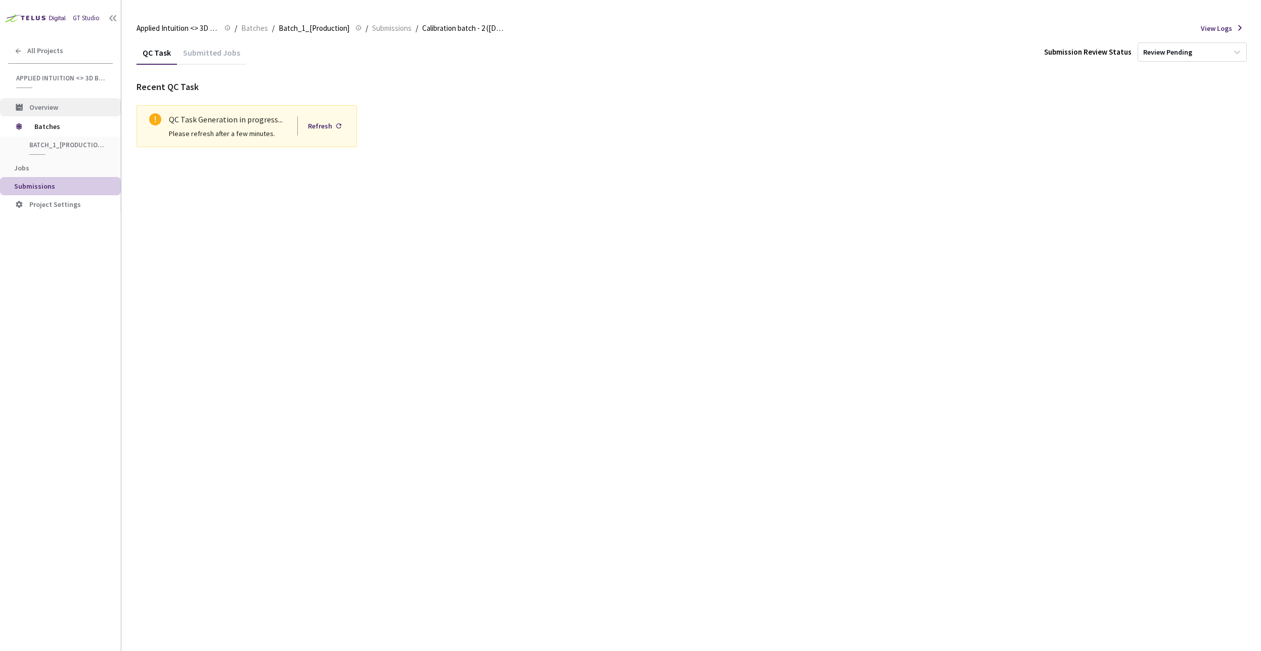
click at [51, 107] on span "Overview" at bounding box center [43, 107] width 29 height 9
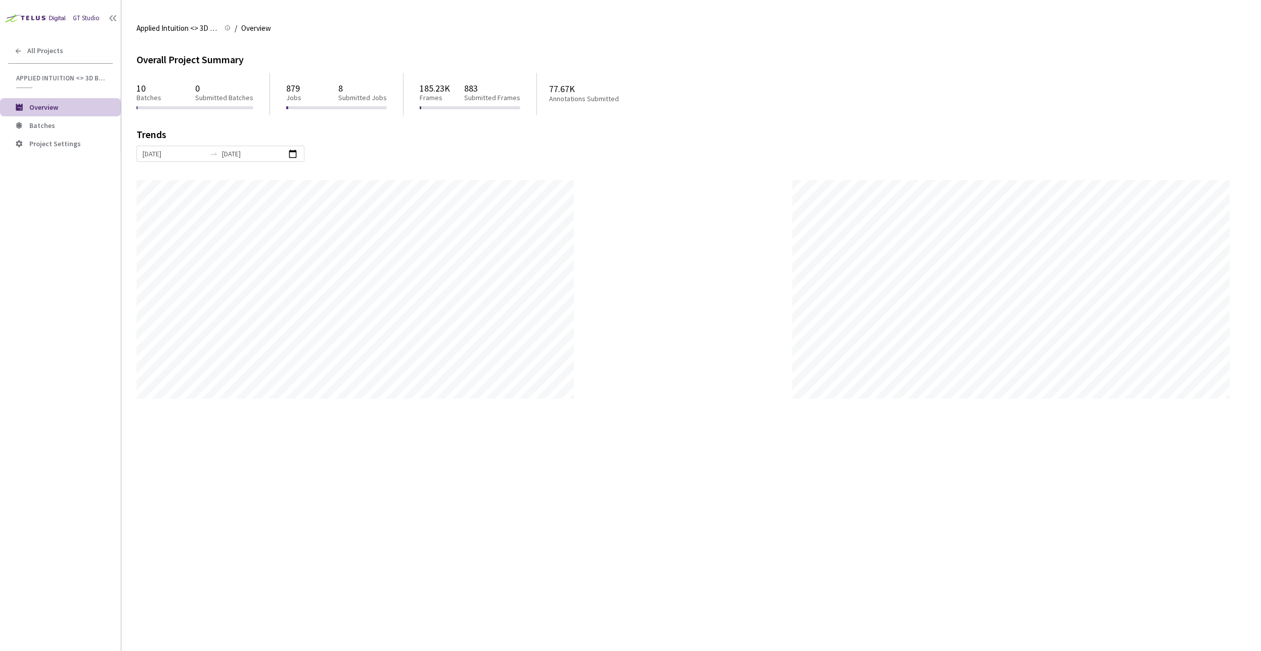
scroll to position [651, 1261]
click at [51, 125] on span "Batches" at bounding box center [42, 125] width 26 height 9
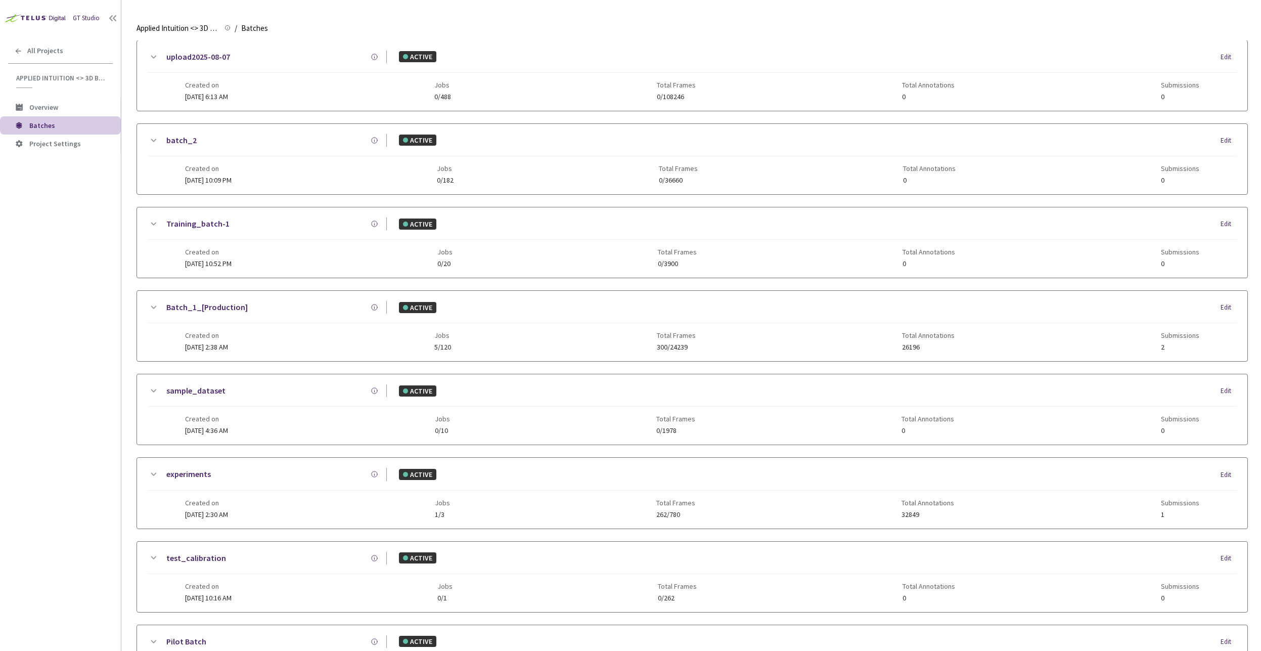
scroll to position [121, 0]
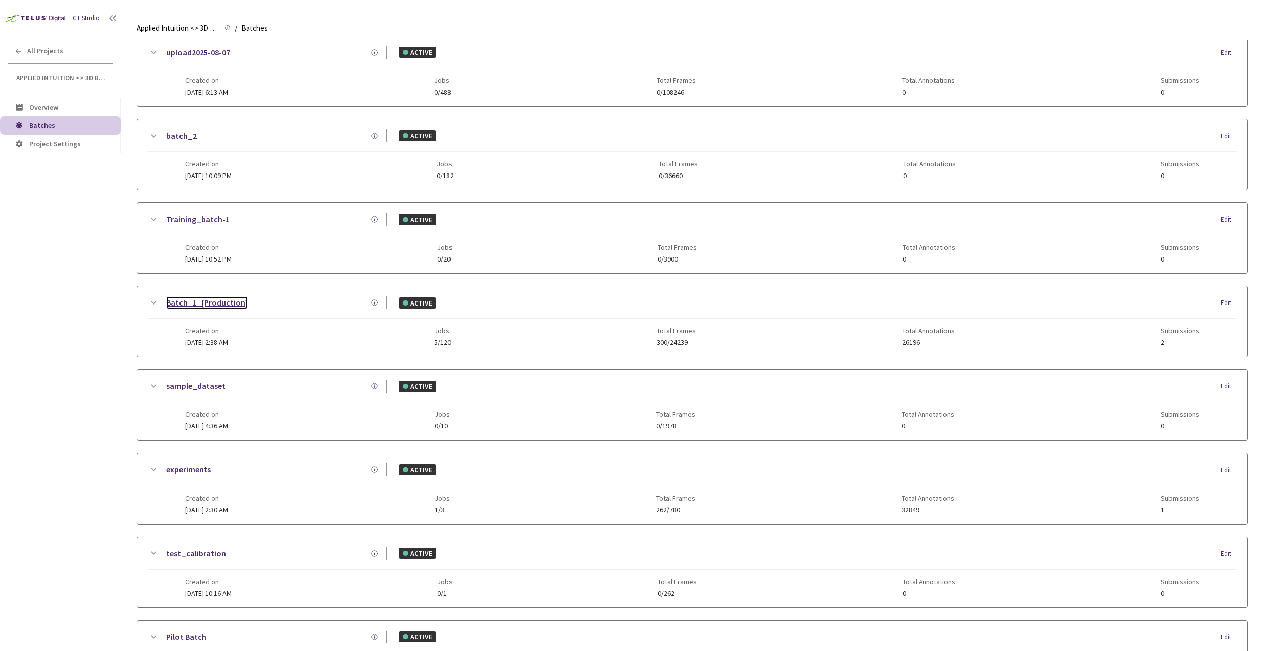
click at [231, 303] on link "Batch_1_[Production]" at bounding box center [206, 302] width 81 height 13
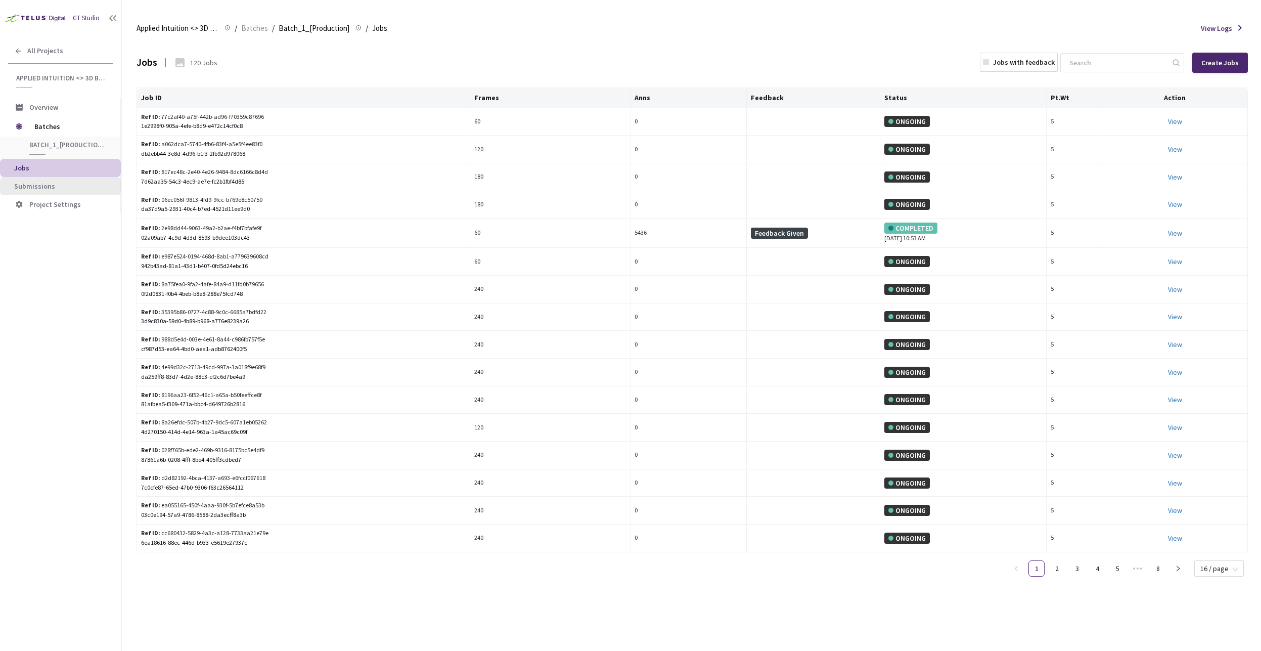
click at [46, 183] on span "Submissions" at bounding box center [34, 186] width 41 height 9
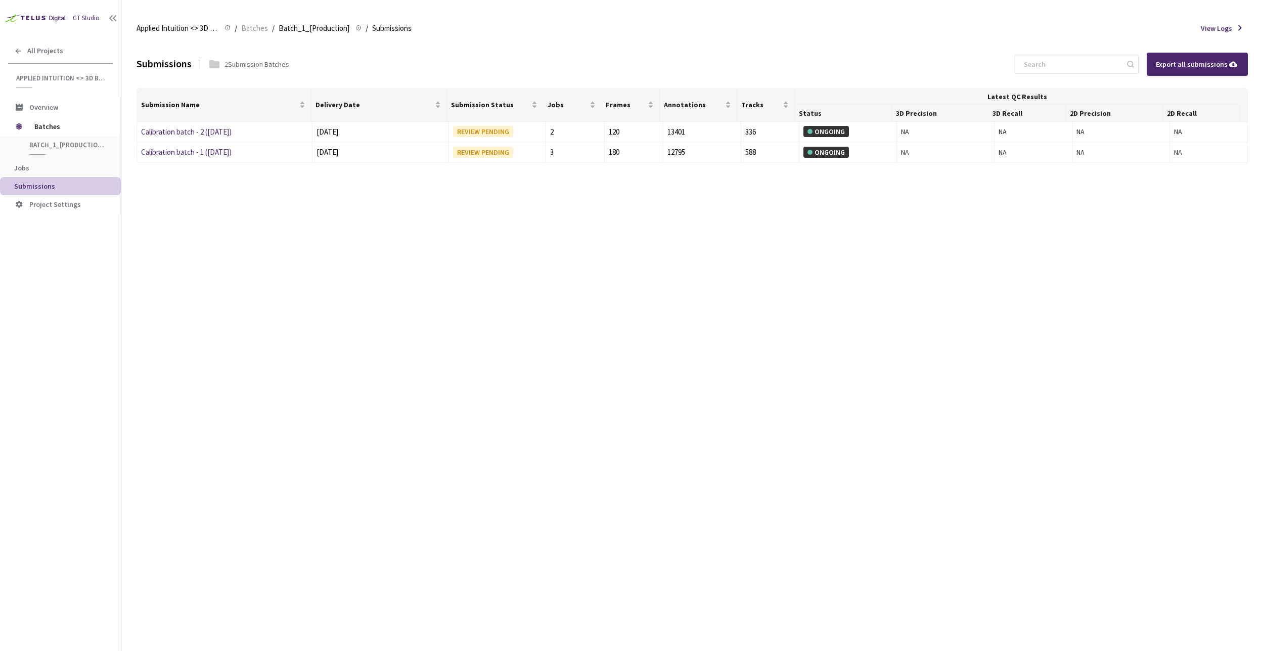
click at [242, 302] on div "Submissions 2 Submission Batches Export all submissions Submission Name Deliver…" at bounding box center [693, 345] width 1112 height 610
click at [254, 233] on div "Submissions 2 Submission Batches Export all submissions Submission Name Deliver…" at bounding box center [693, 345] width 1112 height 610
click at [414, 261] on div "Submissions 2 Submission Batches Export all submissions Submission Name Deliver…" at bounding box center [693, 345] width 1112 height 610
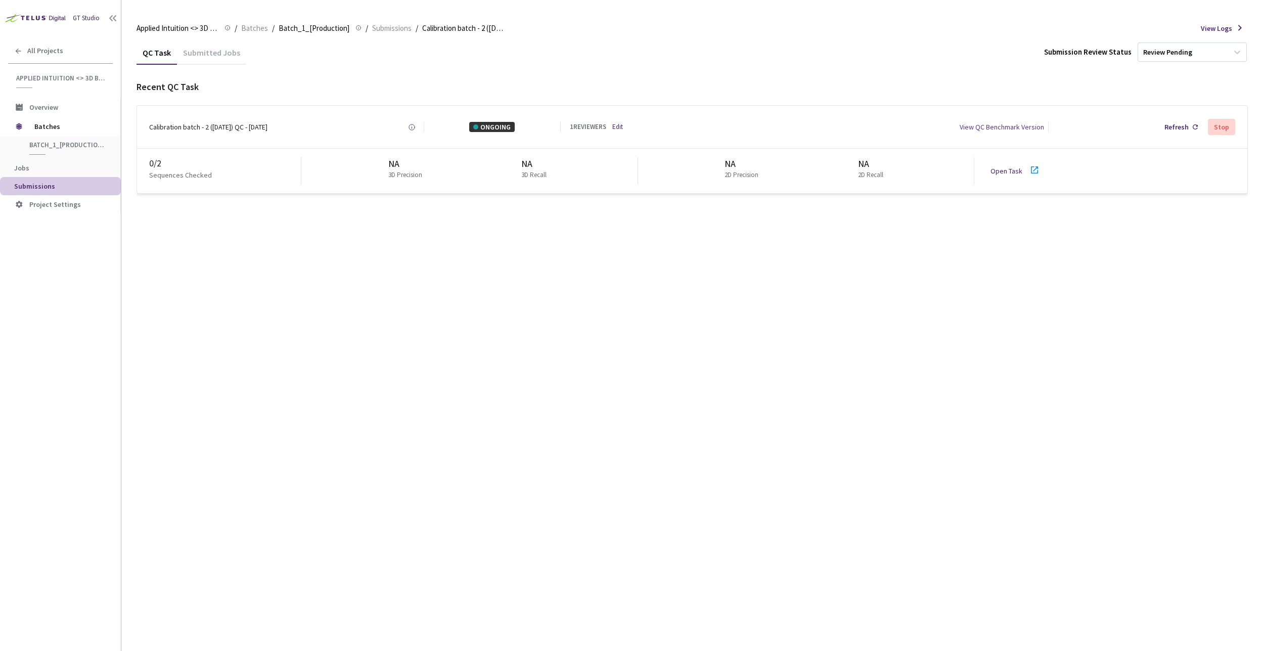
click at [1018, 171] on link "Open Task" at bounding box center [1007, 170] width 32 height 9
